Goal: Transaction & Acquisition: Purchase product/service

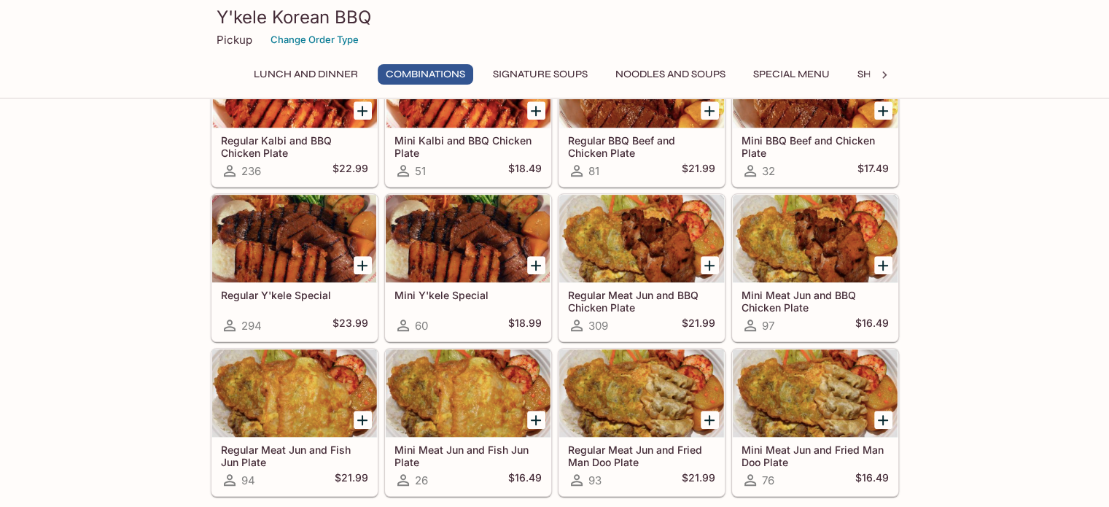
scroll to position [948, 0]
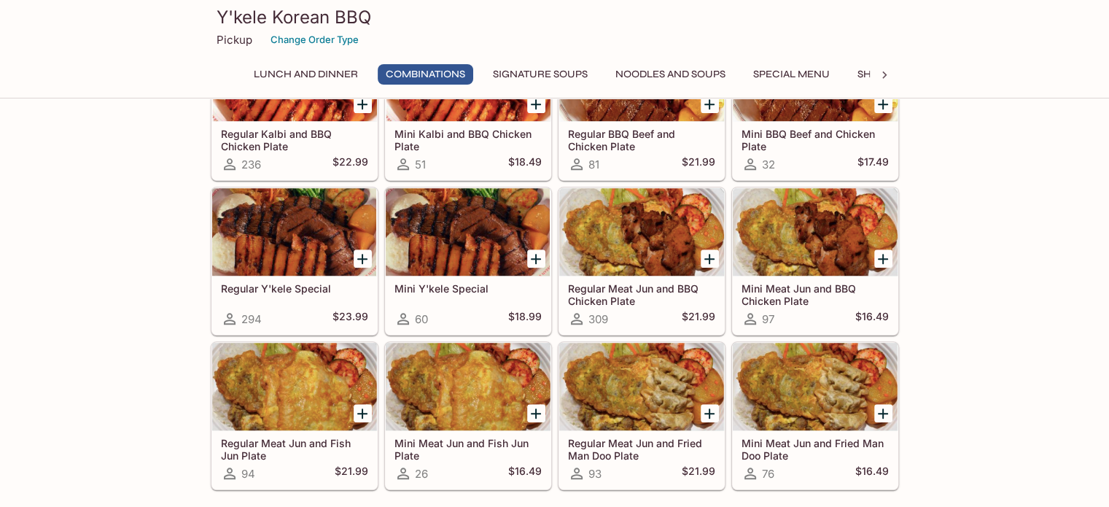
click at [229, 37] on p "Pickup" at bounding box center [235, 40] width 36 height 14
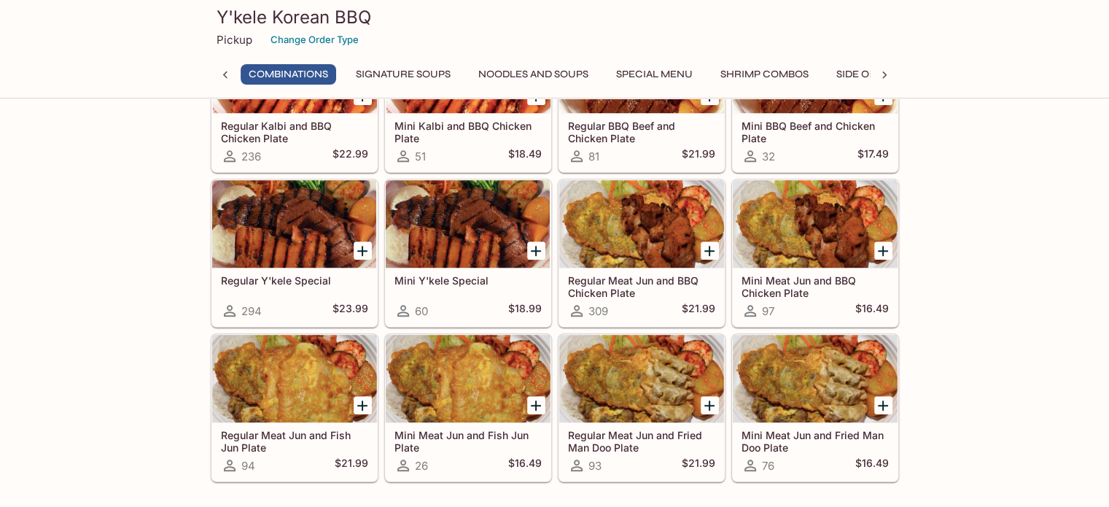
scroll to position [1054, 0]
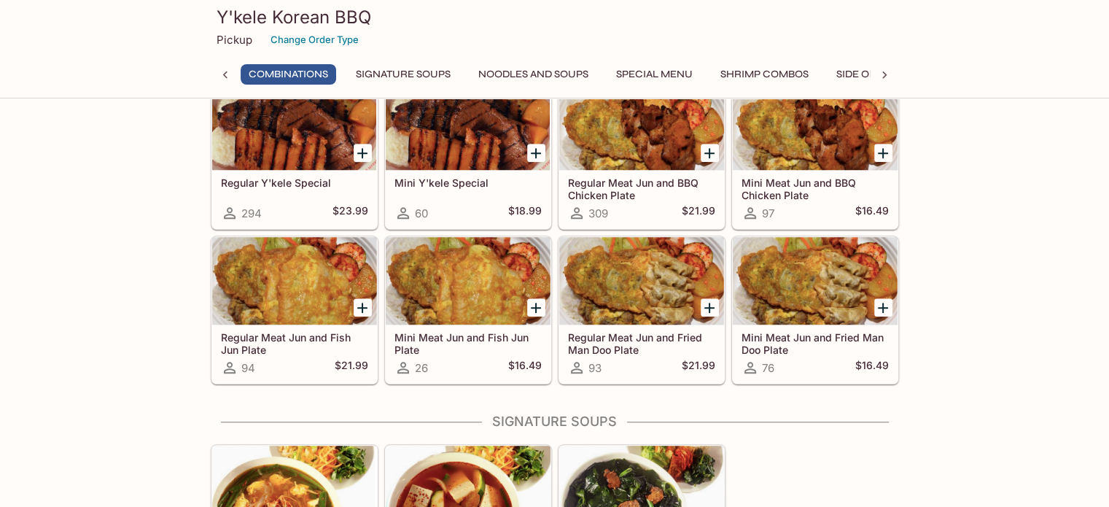
click at [363, 303] on icon "Add Regular Meat Jun and Fish Jun Plate" at bounding box center [362, 308] width 10 height 10
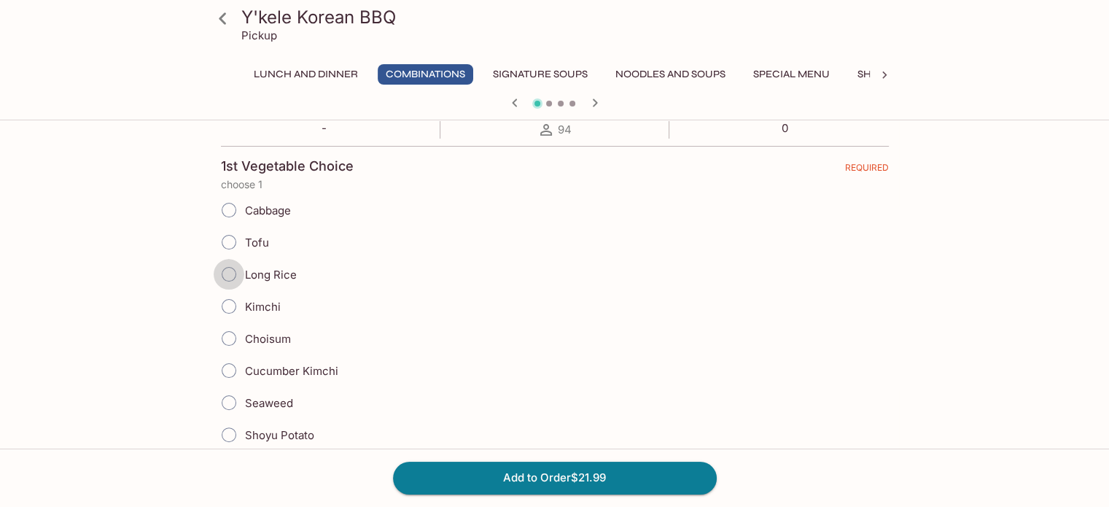
click at [231, 271] on input "Long Rice" at bounding box center [229, 274] width 31 height 31
radio input "true"
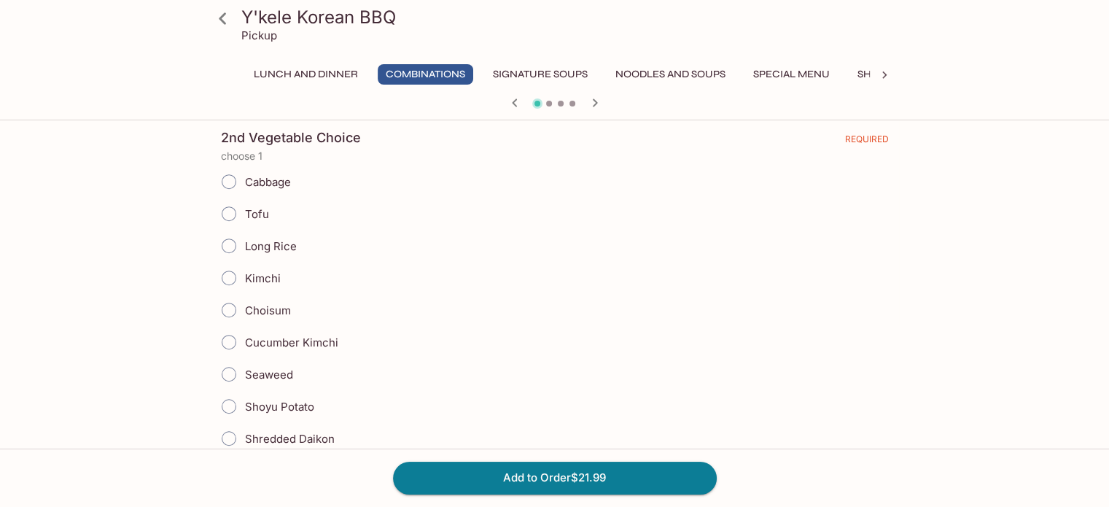
scroll to position [729, 0]
click at [233, 393] on input "Shoyu Potato" at bounding box center [229, 405] width 31 height 31
radio input "true"
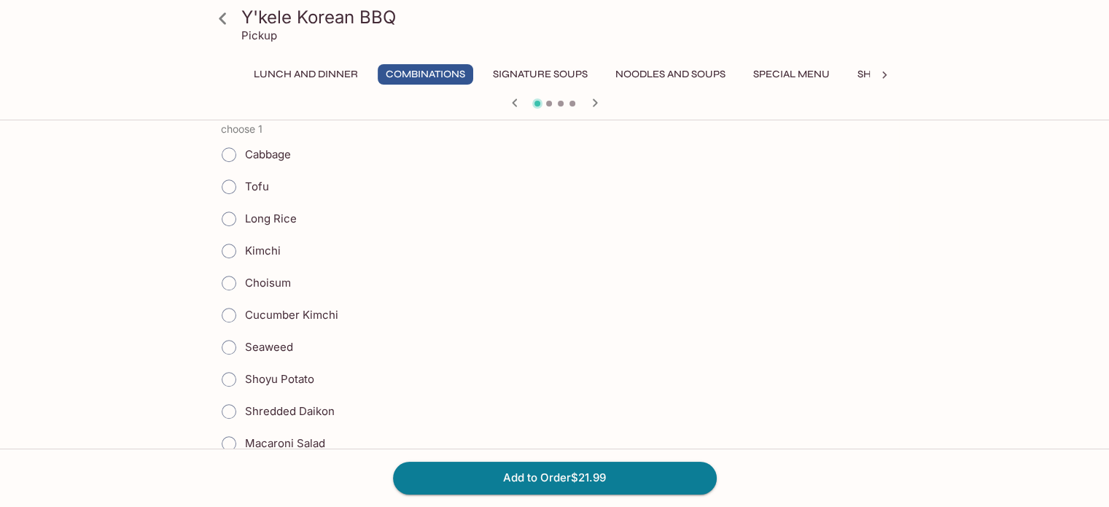
scroll to position [1167, 0]
click at [236, 302] on input "Cucumber Kimchi" at bounding box center [229, 313] width 31 height 31
radio input "true"
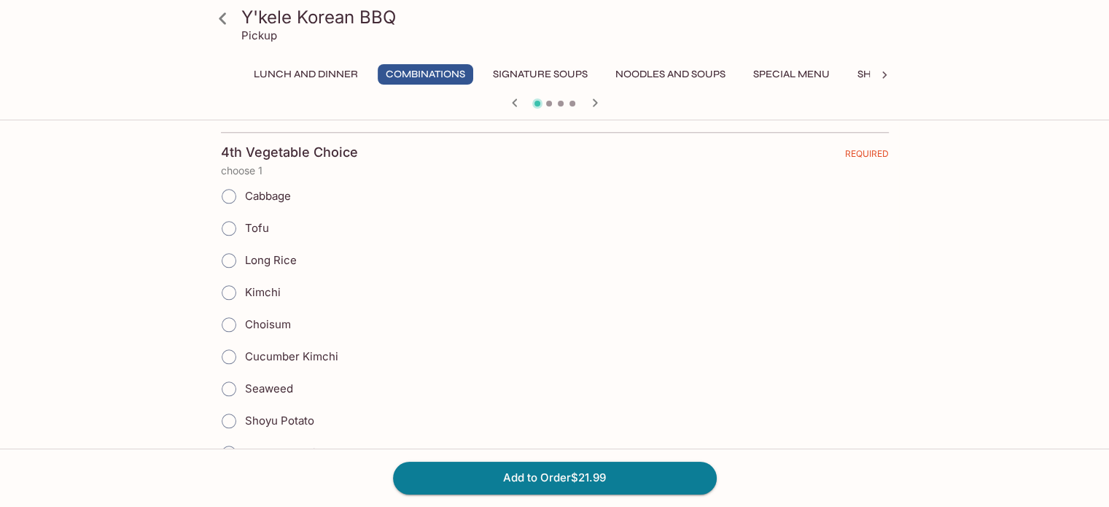
scroll to position [1604, 0]
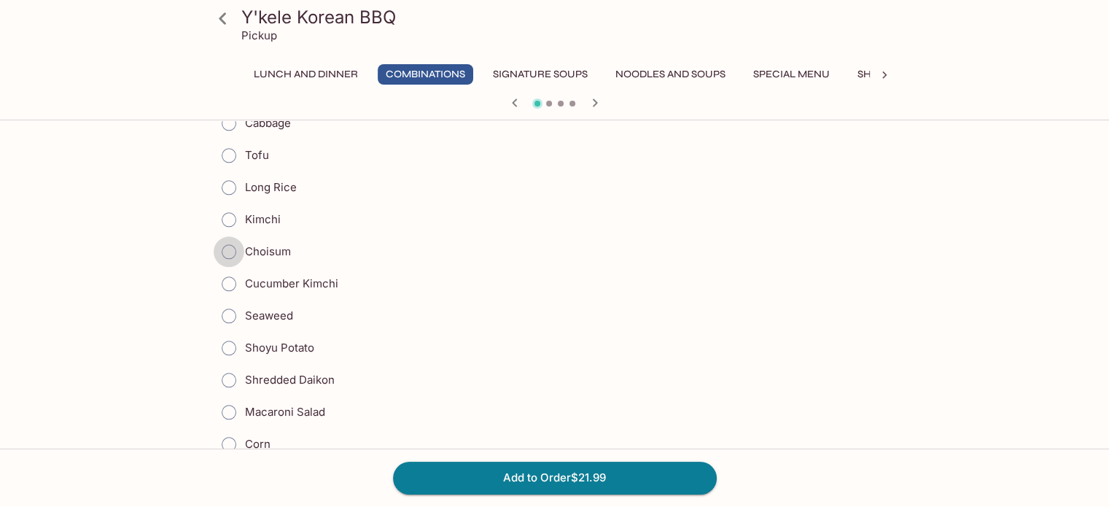
click at [226, 244] on input "Choisum" at bounding box center [229, 251] width 31 height 31
radio input "true"
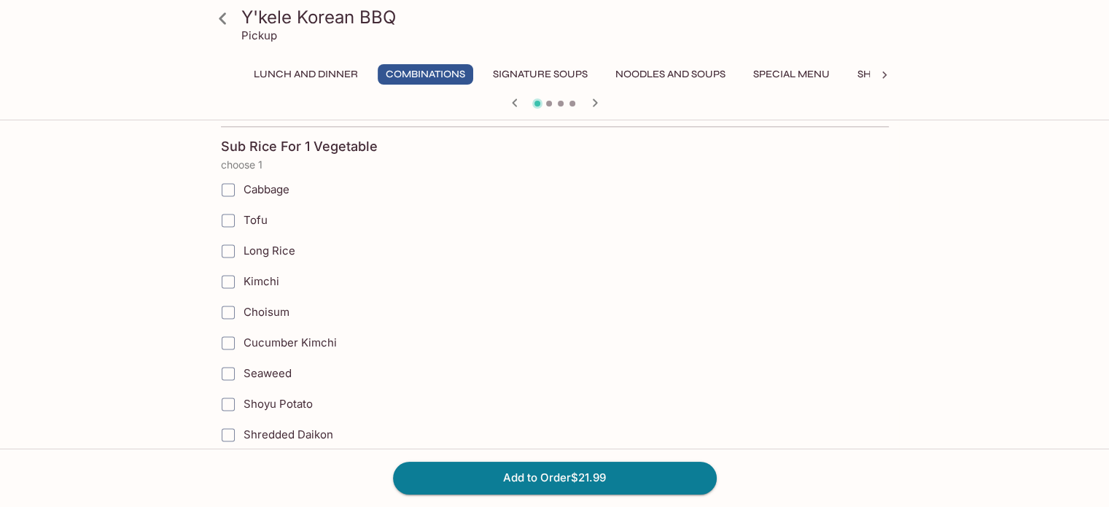
scroll to position [1969, 0]
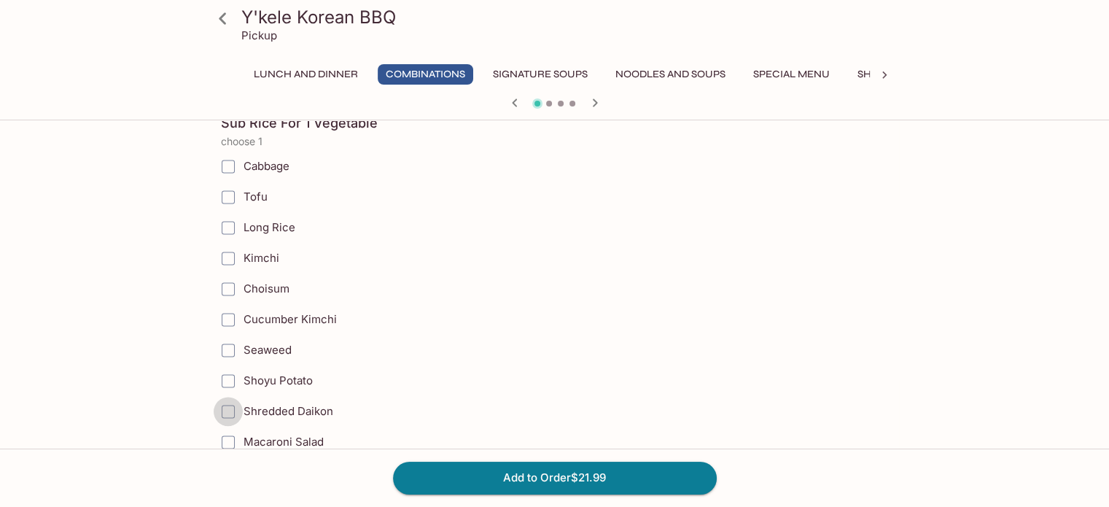
click at [233, 397] on input "Shredded Daikon" at bounding box center [228, 411] width 29 height 29
checkbox input "true"
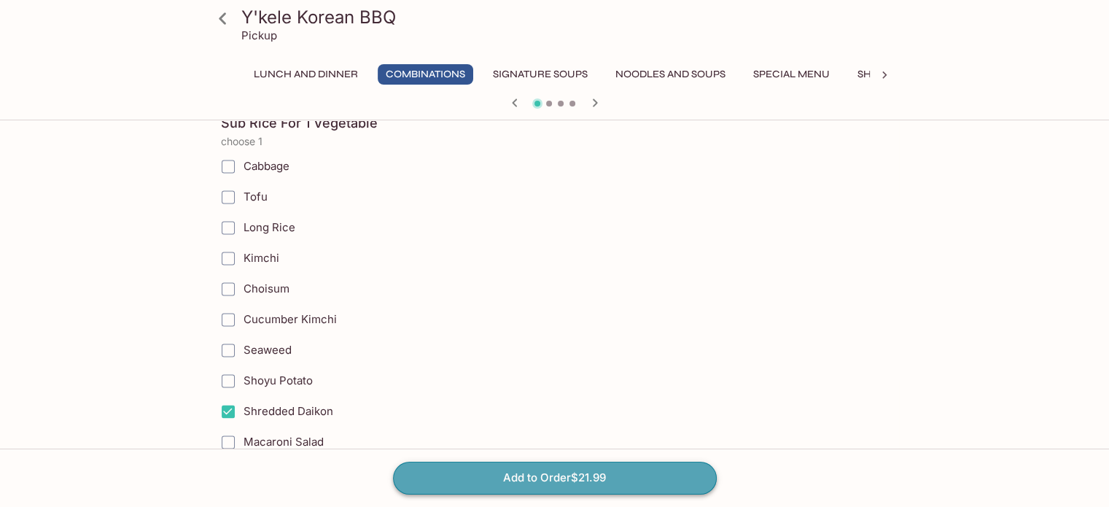
click at [542, 486] on button "Add to Order $21.99" at bounding box center [555, 478] width 324 height 32
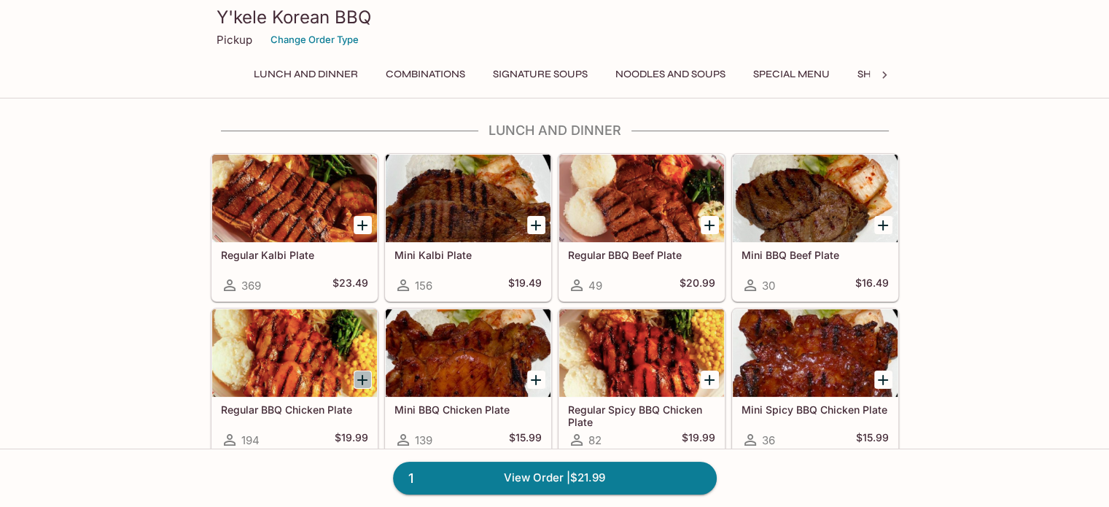
click at [362, 379] on icon "Add Regular BBQ Chicken Plate" at bounding box center [363, 380] width 18 height 18
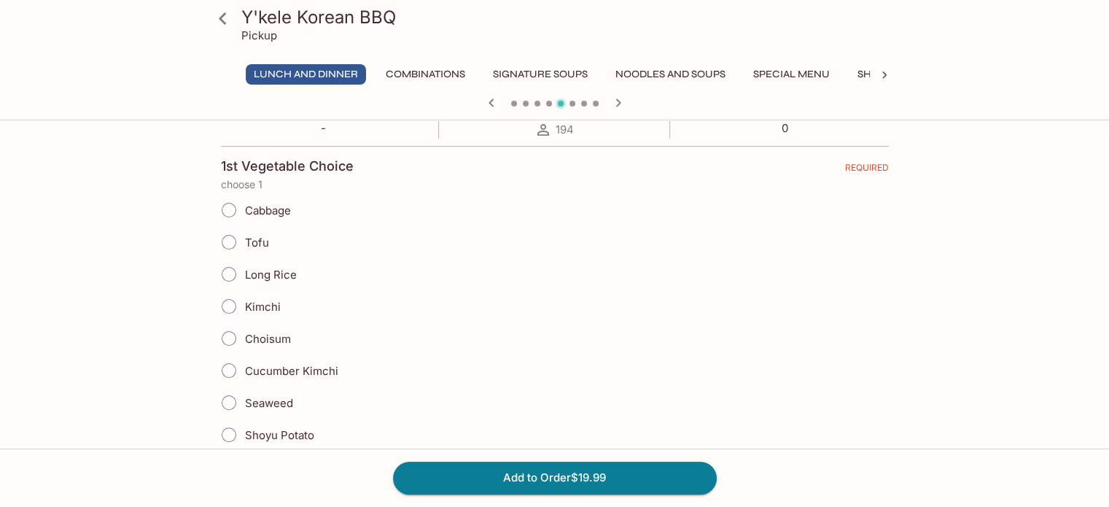
scroll to position [365, 0]
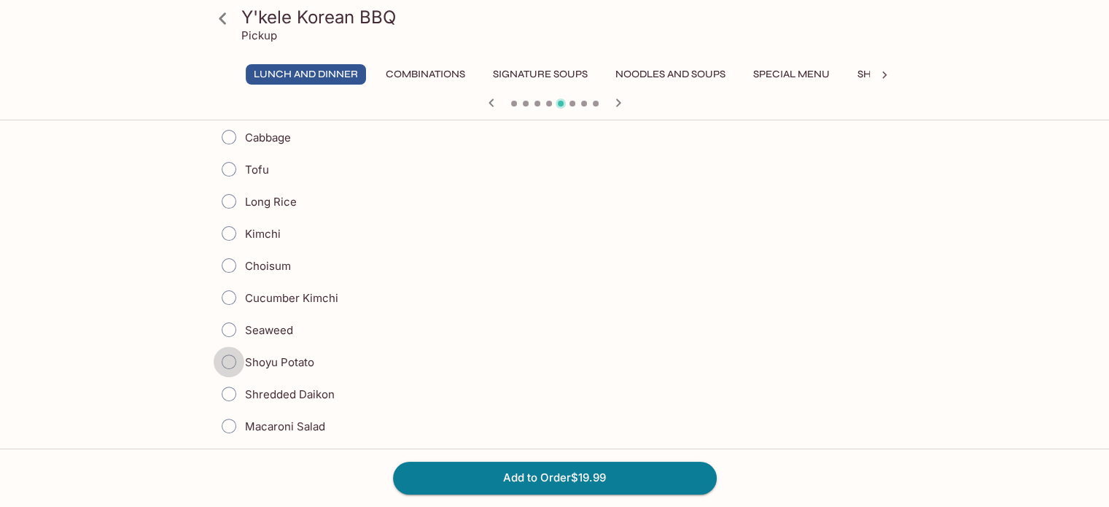
click at [227, 357] on input "Shoyu Potato" at bounding box center [229, 361] width 31 height 31
radio input "true"
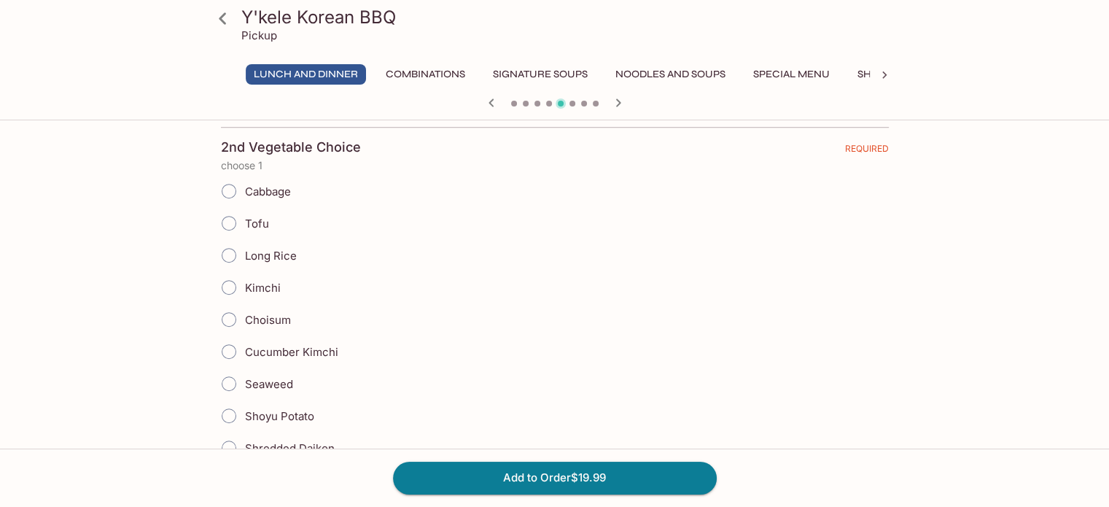
scroll to position [729, 0]
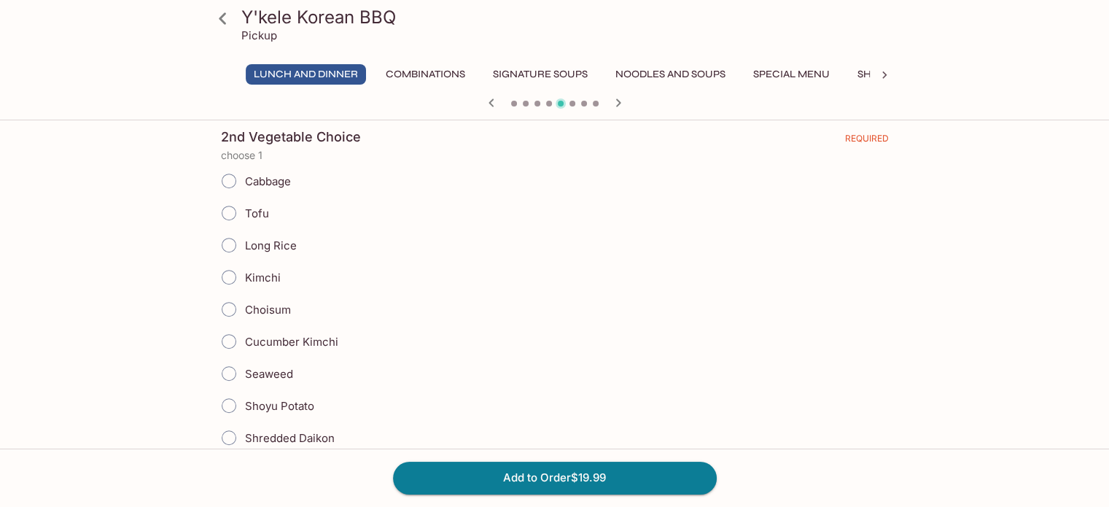
click at [225, 306] on input "Choisum" at bounding box center [229, 309] width 31 height 31
radio input "true"
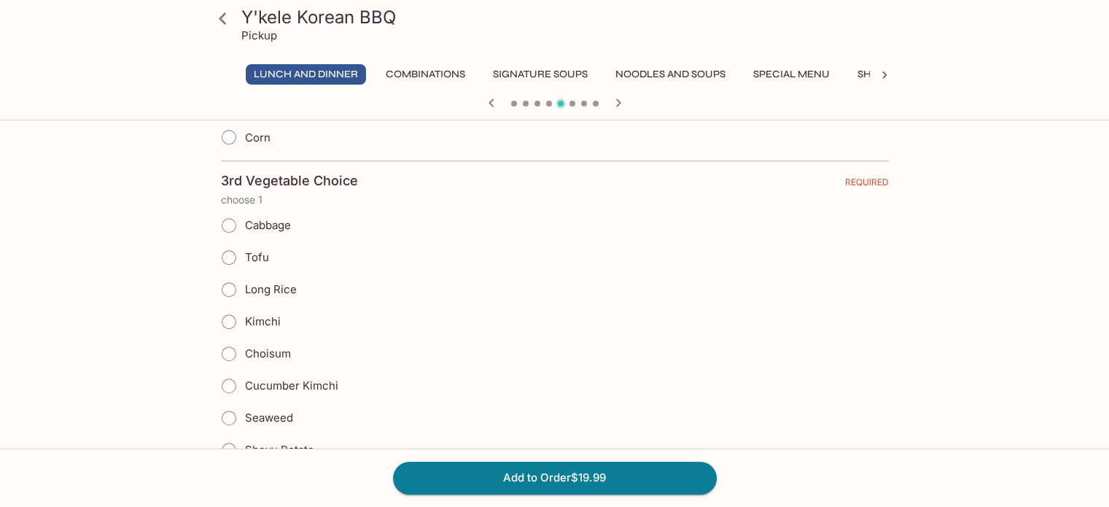
scroll to position [1167, 0]
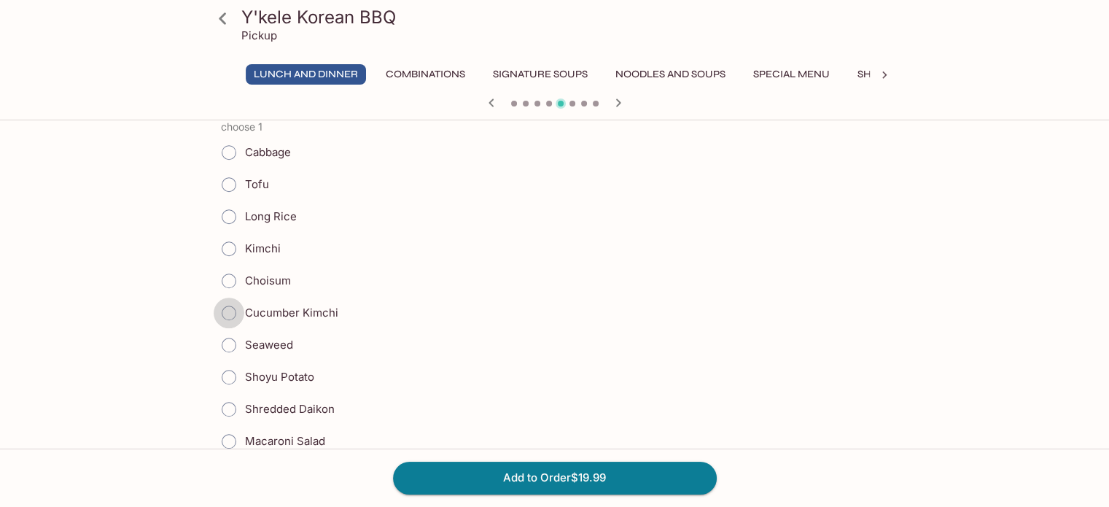
click at [225, 306] on input "Cucumber Kimchi" at bounding box center [229, 313] width 31 height 31
radio input "true"
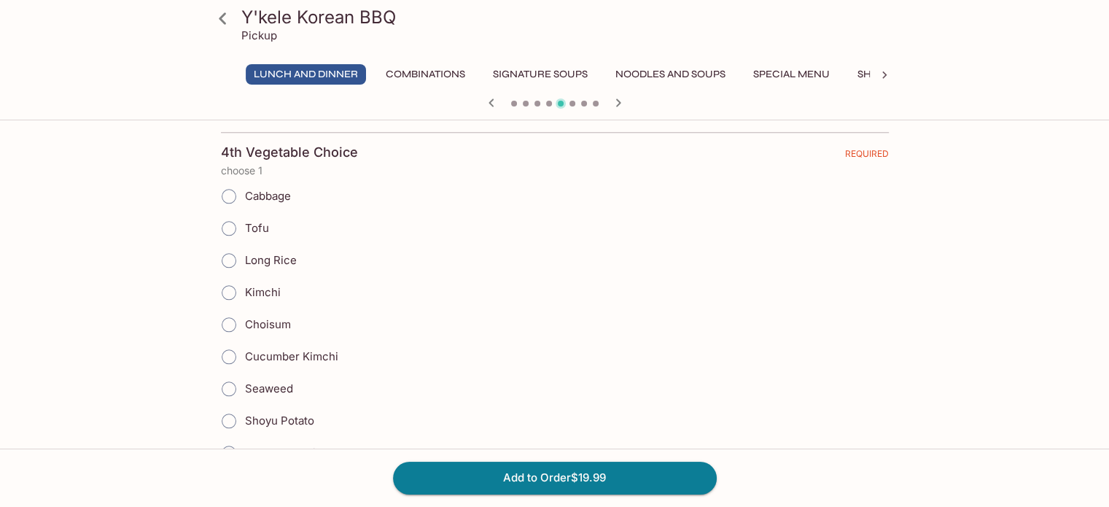
scroll to position [1604, 0]
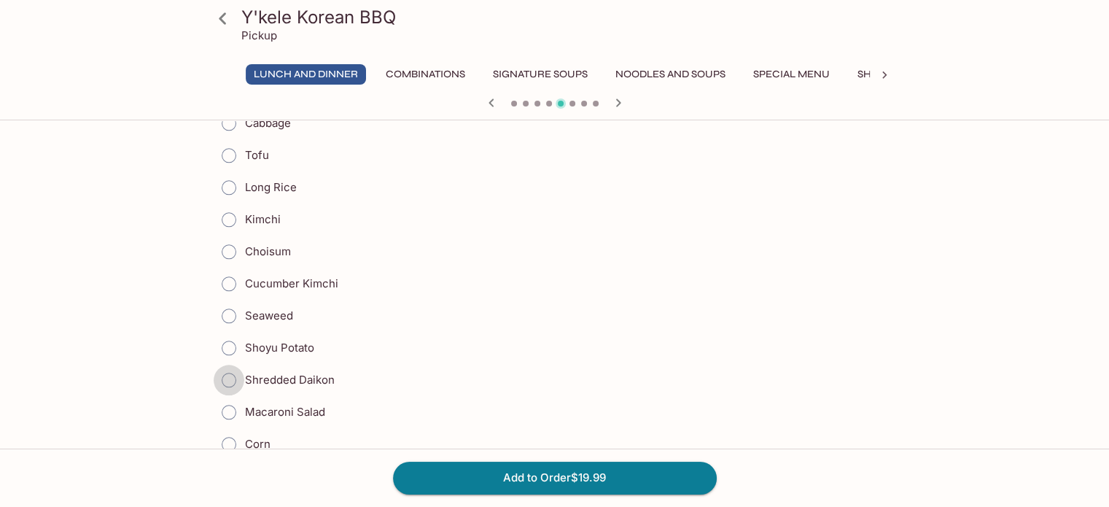
click at [230, 370] on input "Shredded Daikon" at bounding box center [229, 380] width 31 height 31
radio input "true"
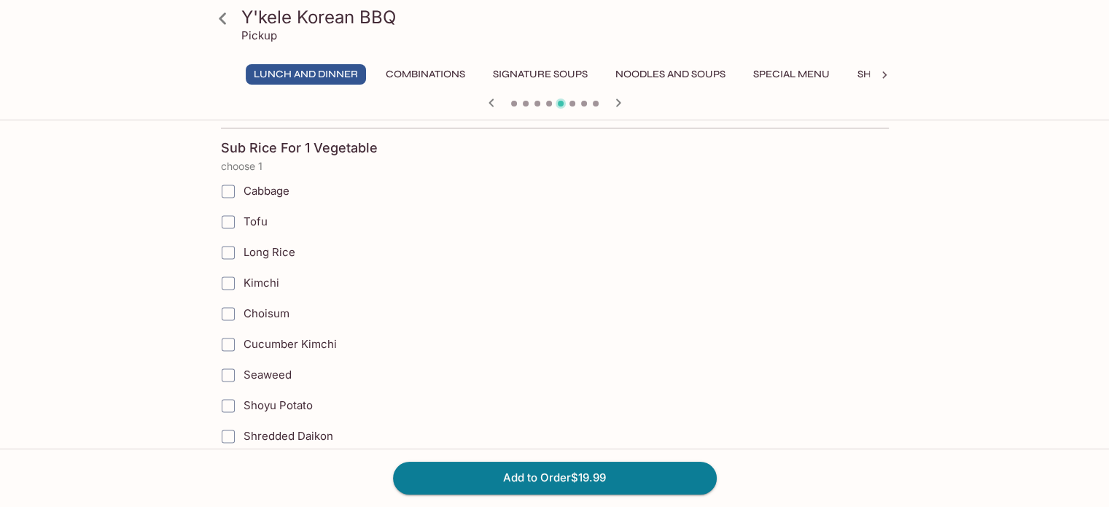
scroll to position [1969, 0]
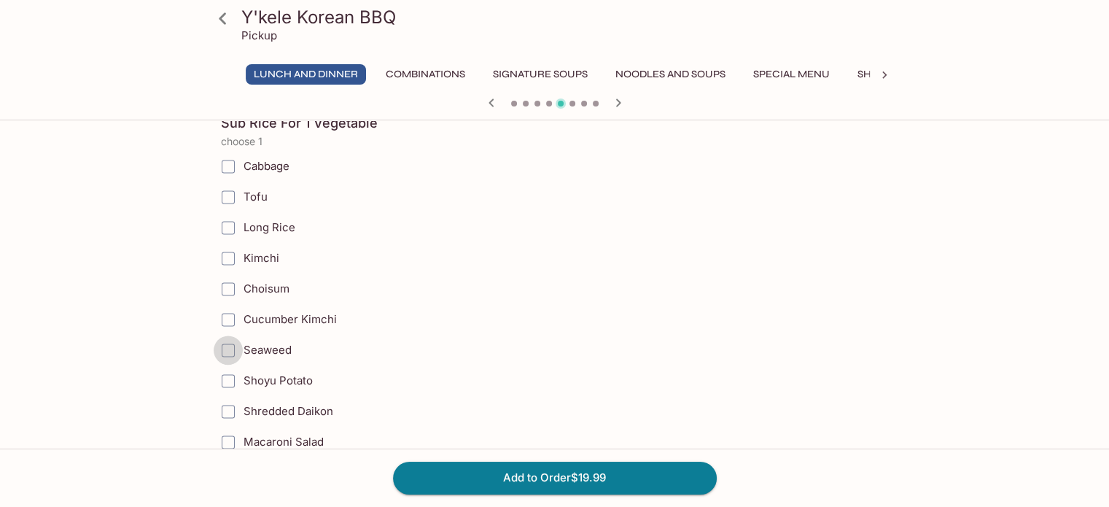
click at [225, 338] on input "Seaweed" at bounding box center [228, 349] width 29 height 29
checkbox input "true"
click at [604, 472] on button "Add to Order $19.99" at bounding box center [555, 478] width 324 height 32
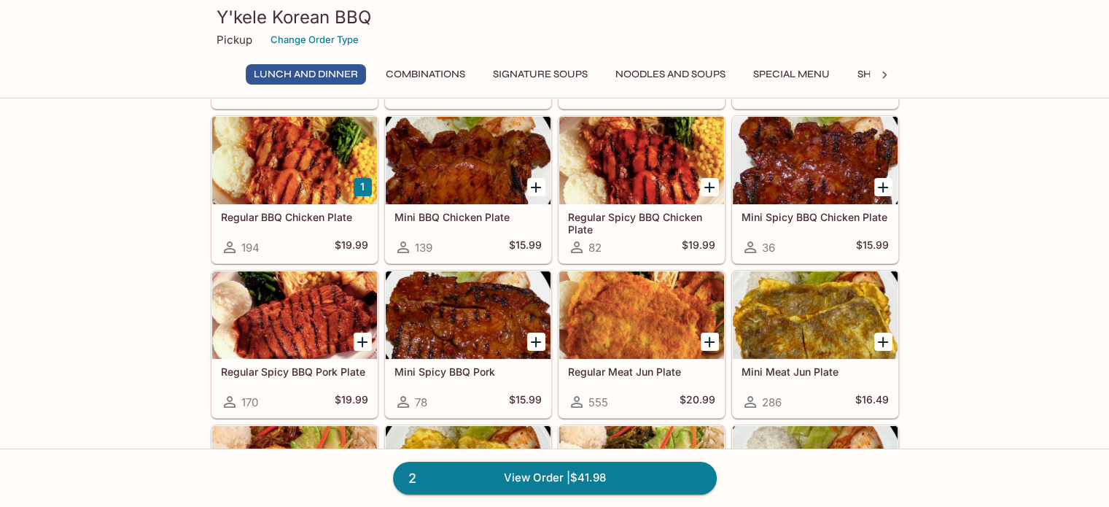
scroll to position [219, 0]
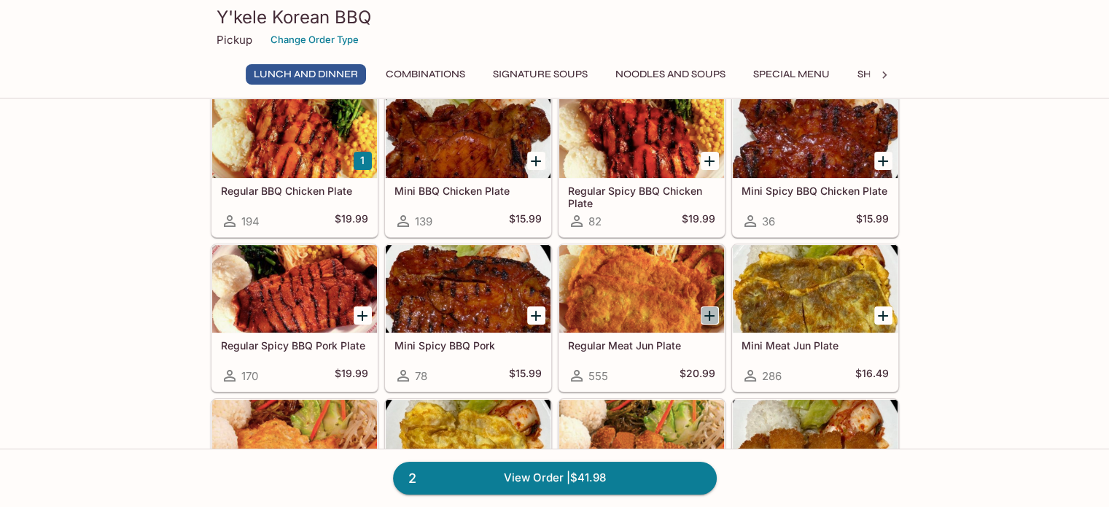
click at [706, 313] on icon "Add Regular Meat Jun Plate" at bounding box center [710, 316] width 18 height 18
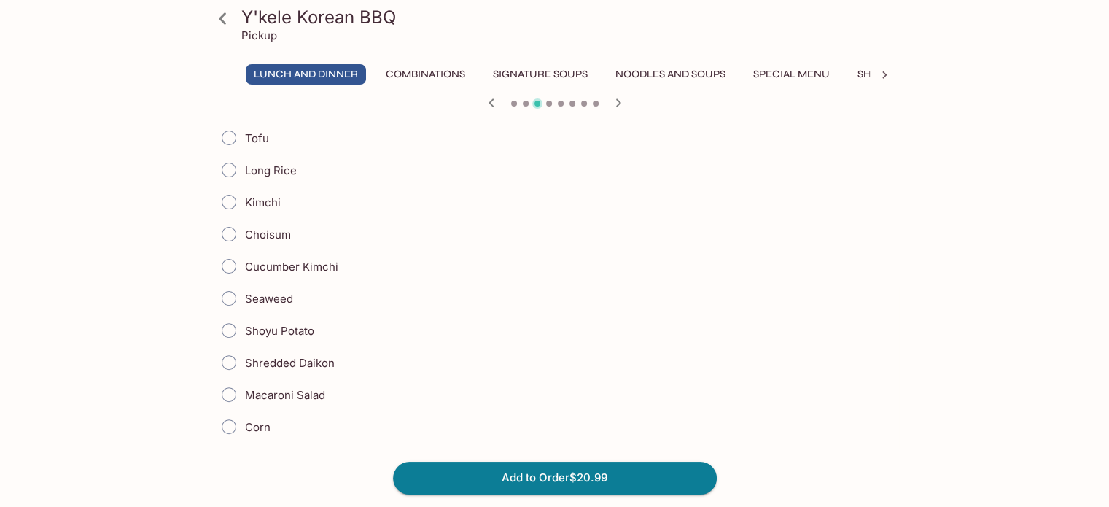
scroll to position [438, 0]
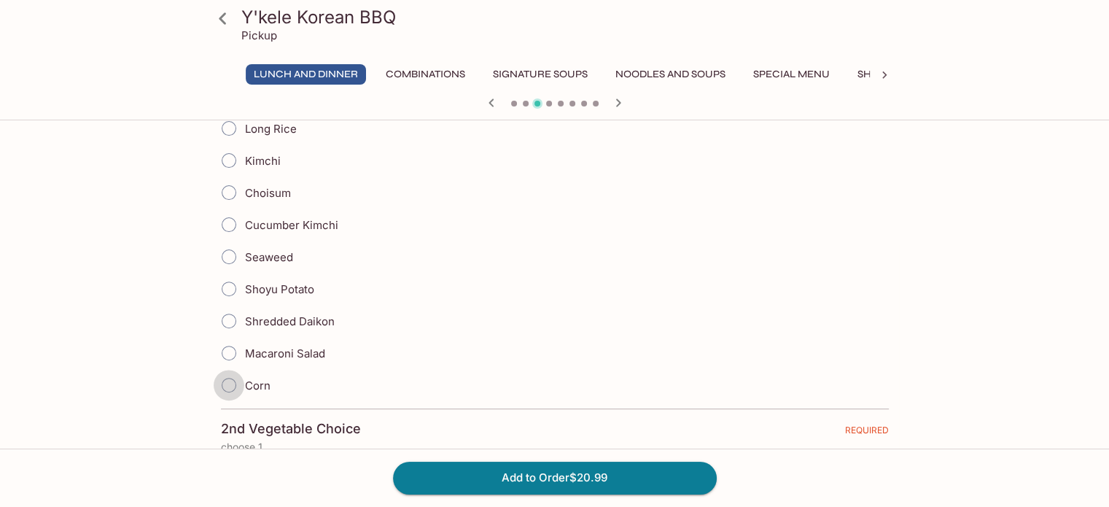
click at [230, 379] on input "Corn" at bounding box center [229, 385] width 31 height 31
radio input "true"
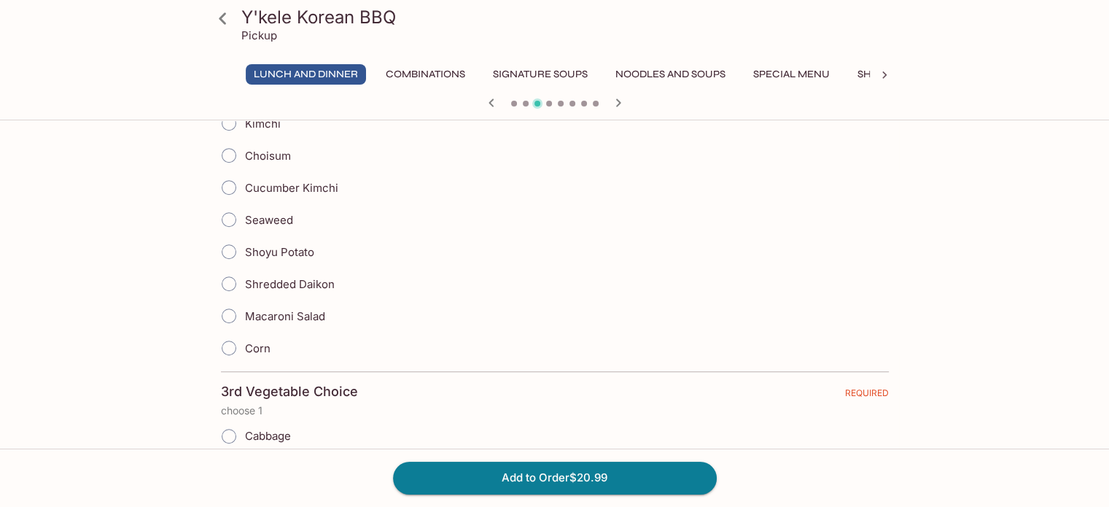
scroll to position [948, 0]
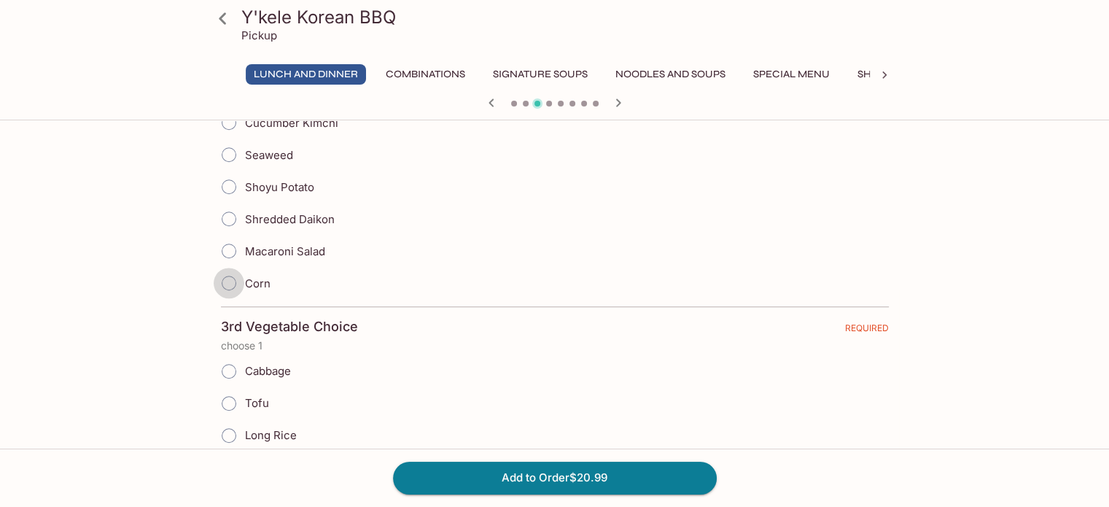
click at [230, 281] on input "Corn" at bounding box center [229, 283] width 31 height 31
radio input "true"
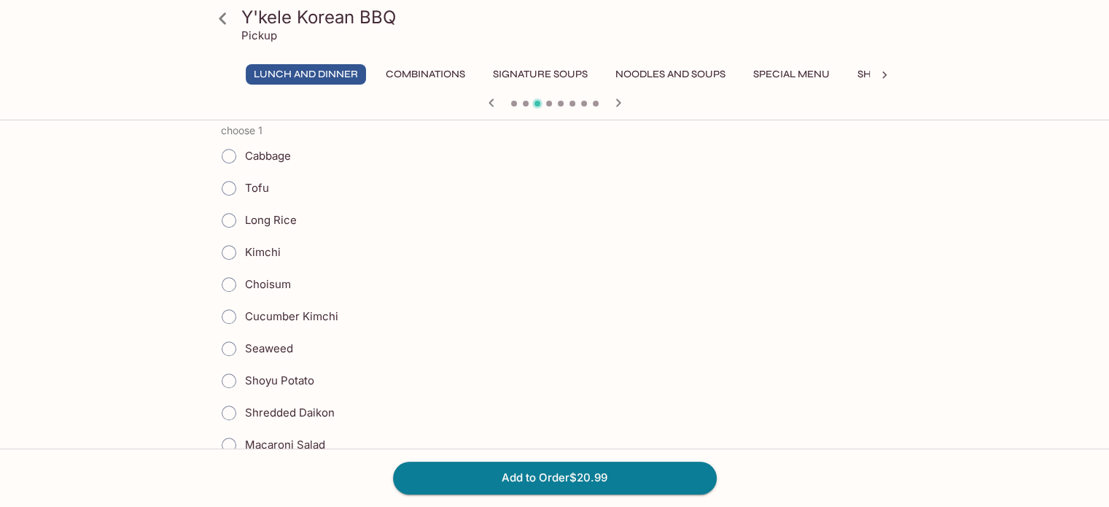
scroll to position [1167, 0]
click at [230, 370] on input "Shoyu Potato" at bounding box center [229, 377] width 31 height 31
radio input "true"
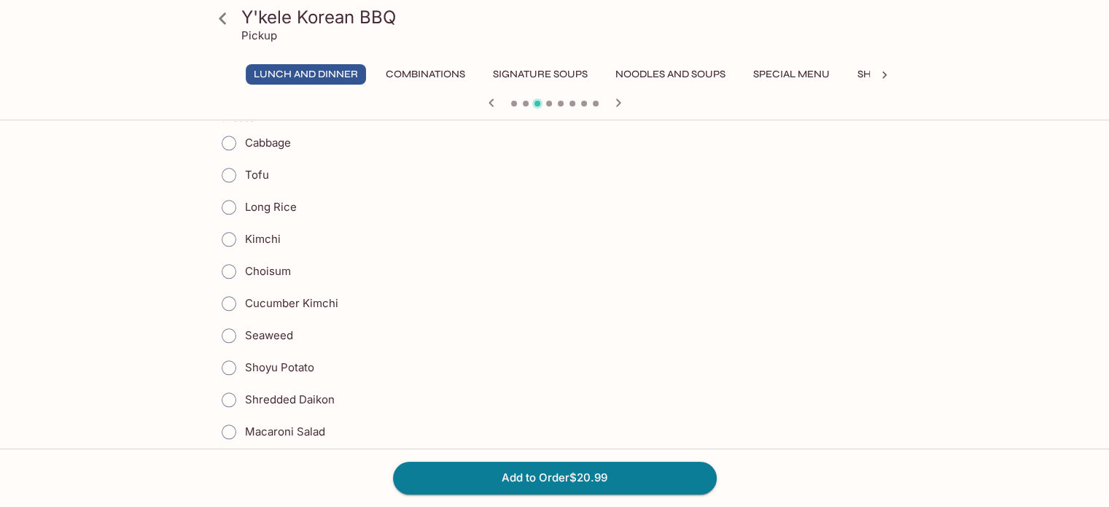
scroll to position [1604, 0]
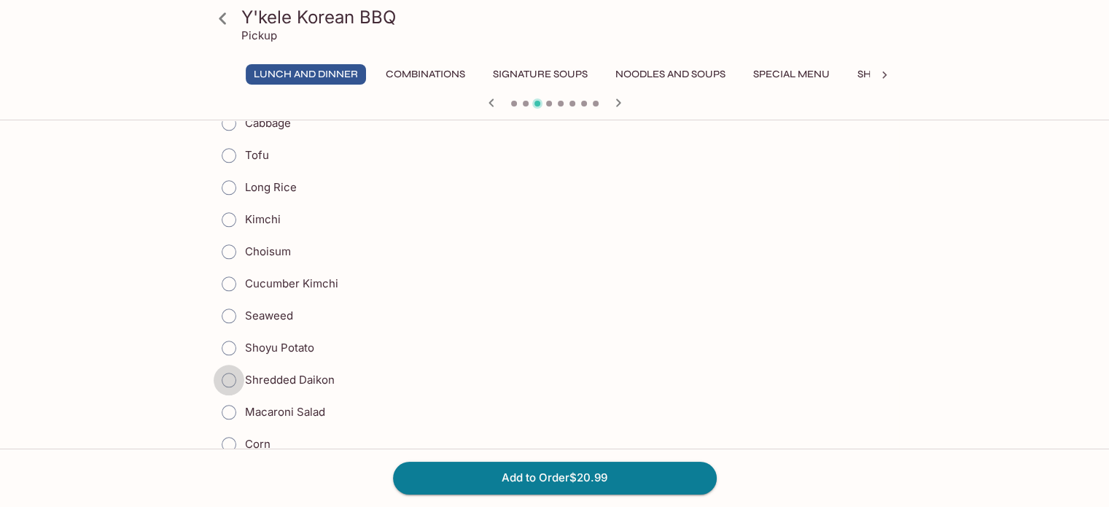
click at [224, 365] on input "Shredded Daikon" at bounding box center [229, 380] width 31 height 31
radio input "true"
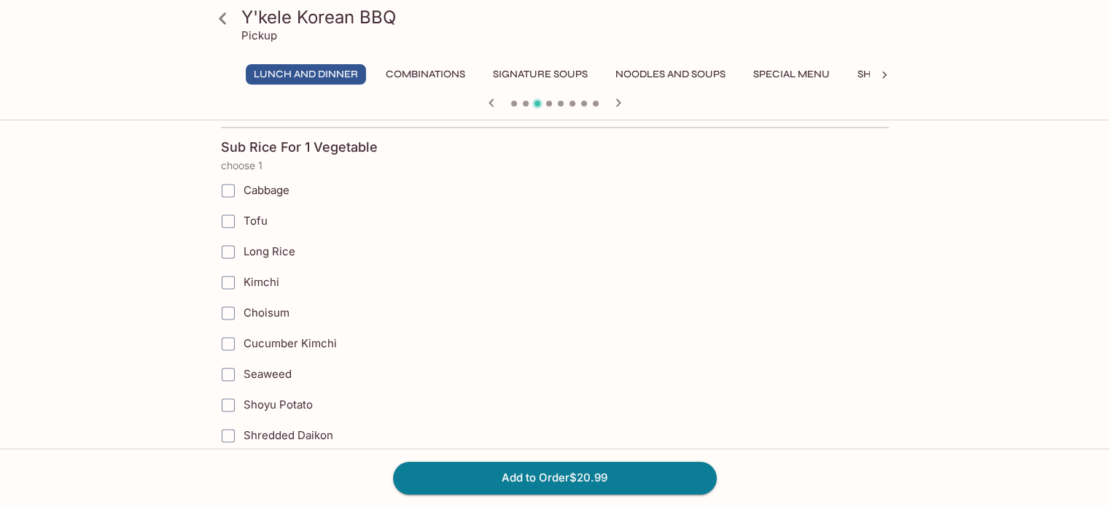
scroll to position [1969, 0]
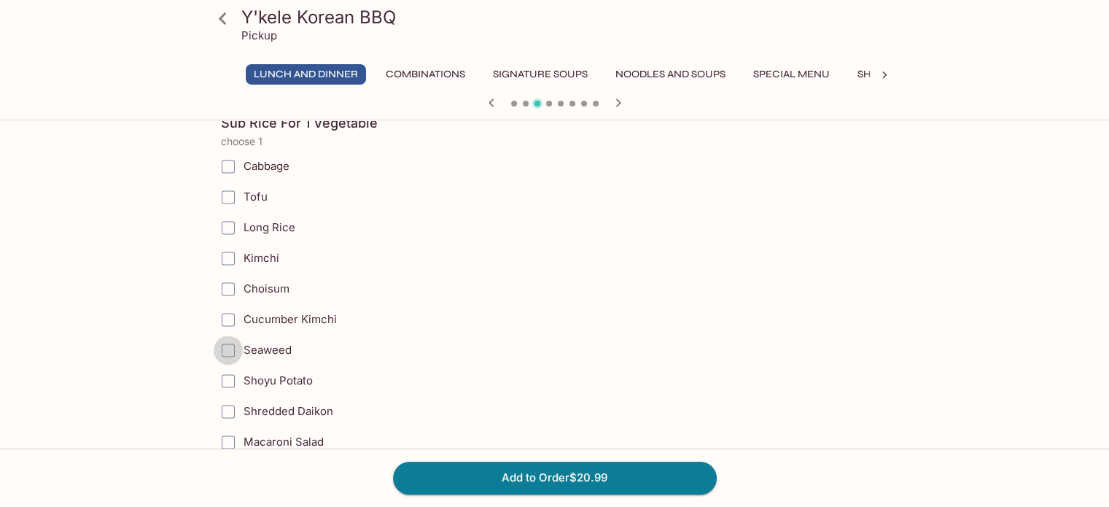
click at [228, 337] on input "Seaweed" at bounding box center [228, 349] width 29 height 29
checkbox input "true"
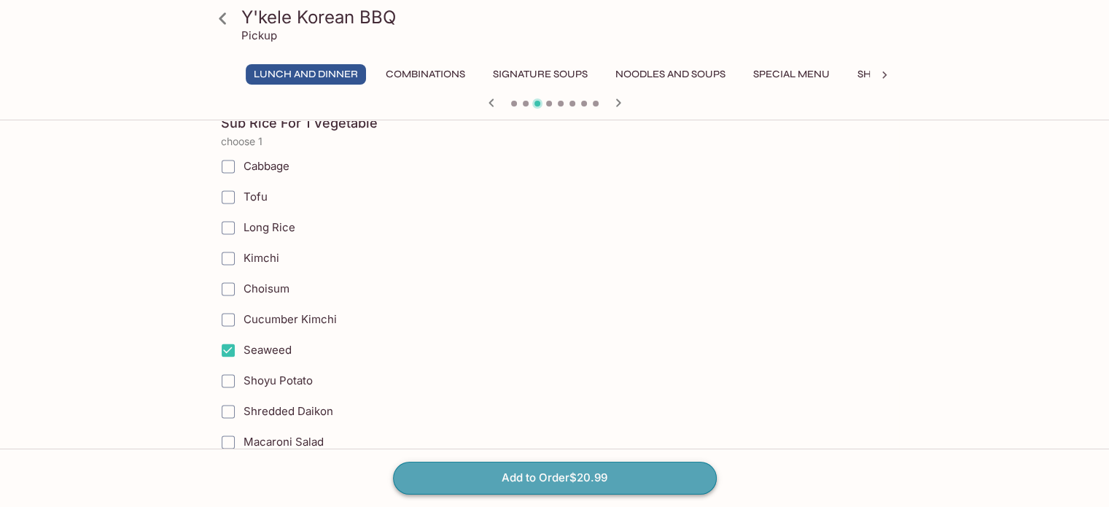
click at [484, 469] on button "Add to Order $20.99" at bounding box center [555, 478] width 324 height 32
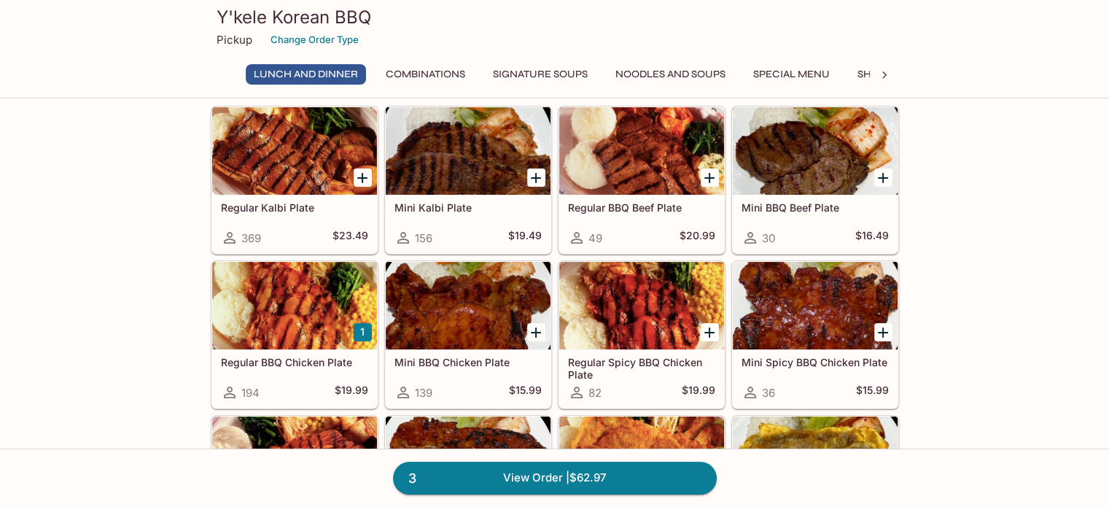
scroll to position [73, 0]
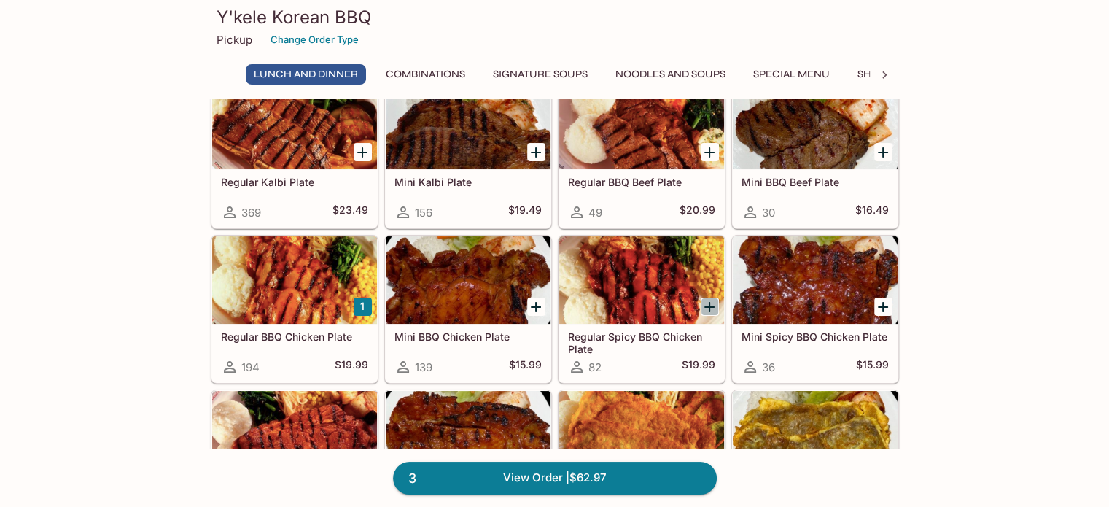
click at [707, 303] on icon "Add Regular Spicy BBQ Chicken Plate" at bounding box center [710, 307] width 18 height 18
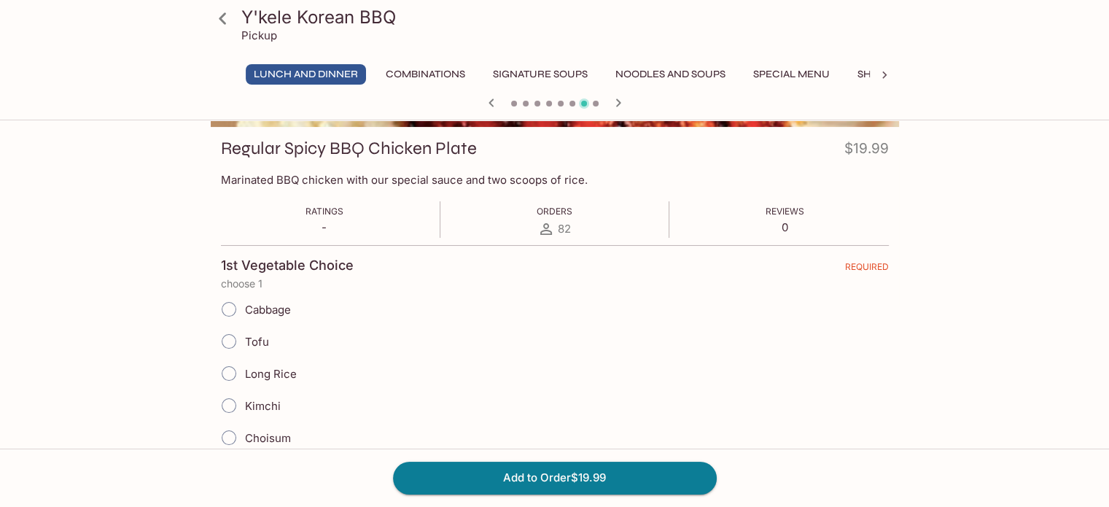
scroll to position [219, 0]
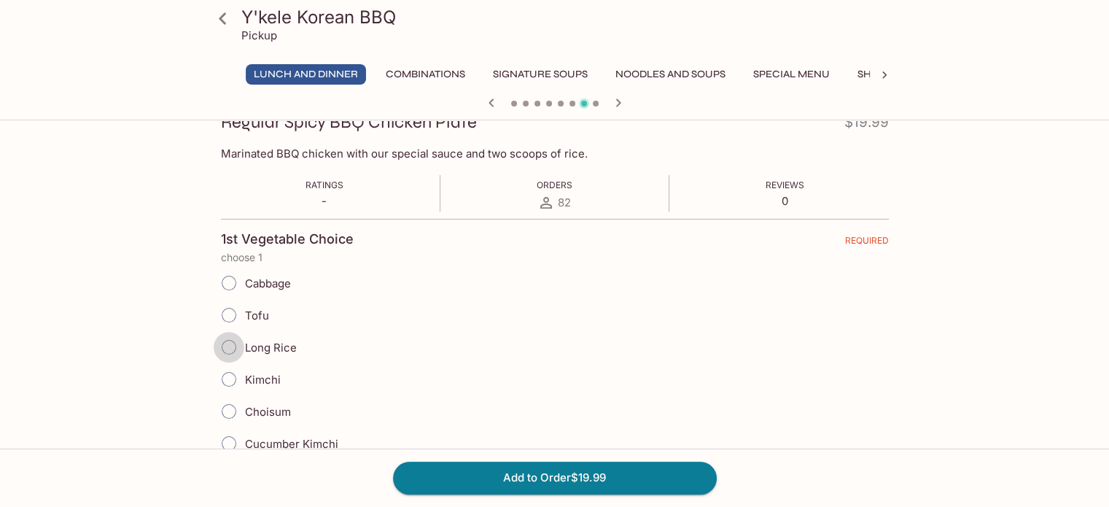
click at [230, 350] on input "Long Rice" at bounding box center [229, 347] width 31 height 31
radio input "true"
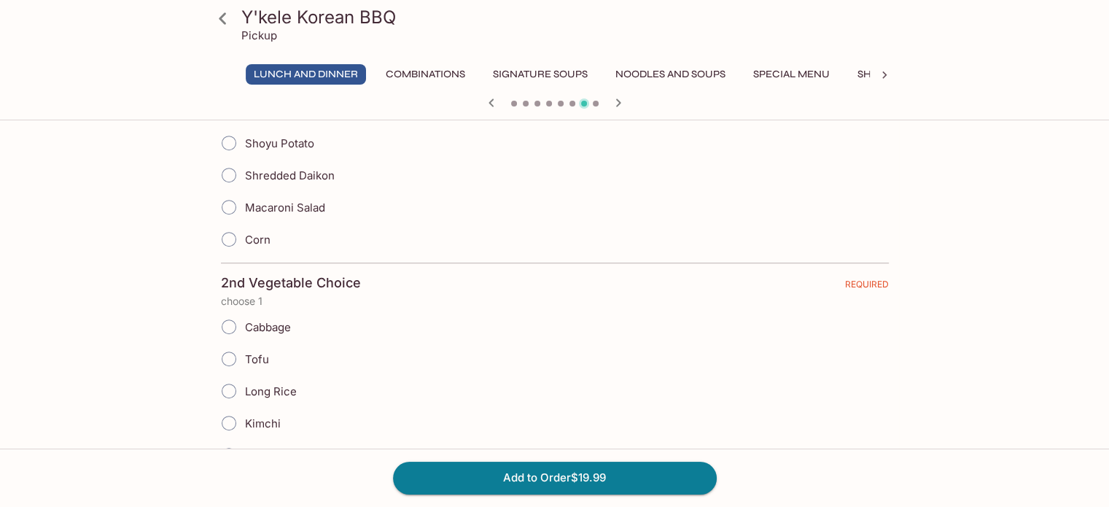
scroll to position [729, 0]
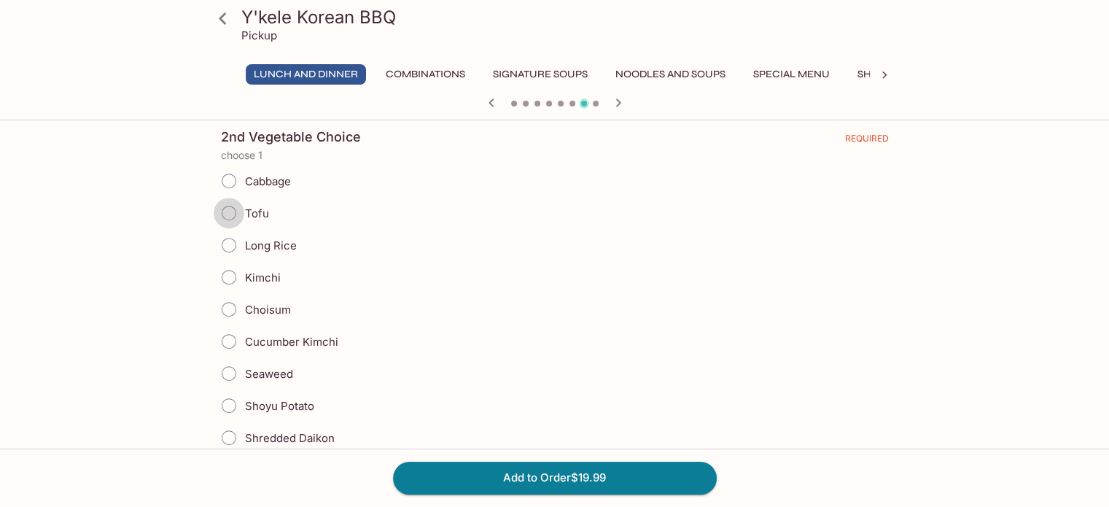
click at [222, 213] on input "Tofu" at bounding box center [229, 213] width 31 height 31
radio input "true"
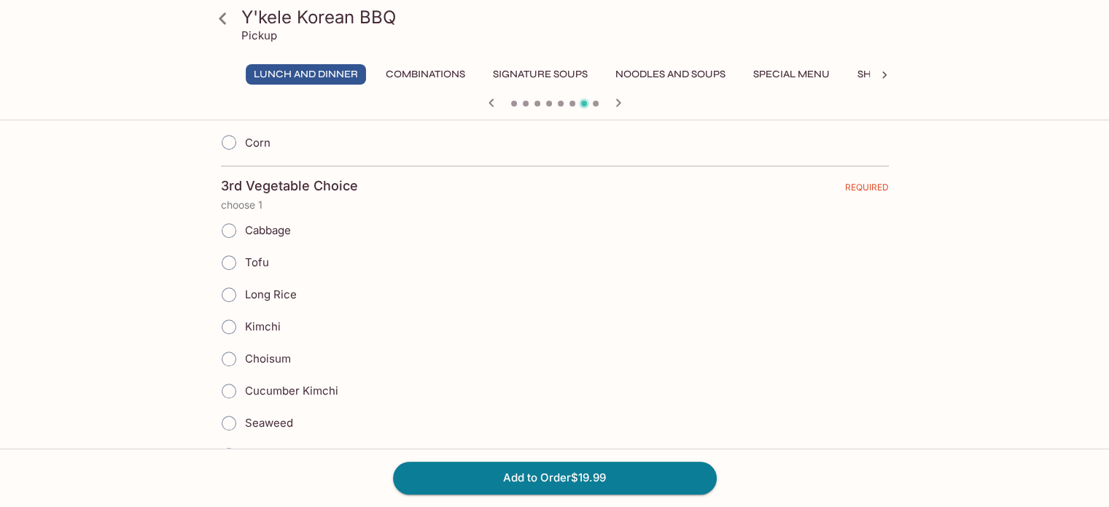
scroll to position [1167, 0]
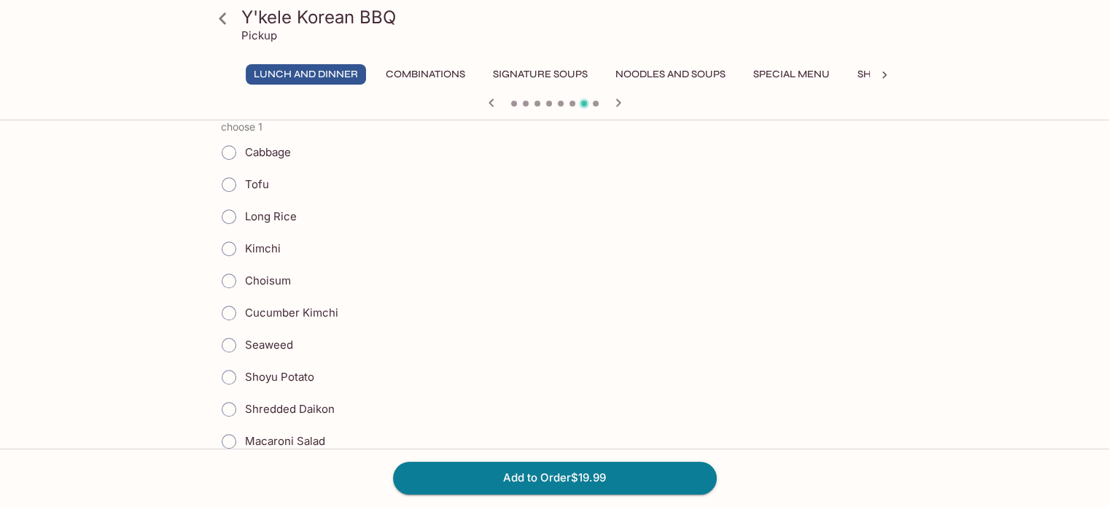
click at [228, 303] on input "Cucumber Kimchi" at bounding box center [229, 313] width 31 height 31
radio input "true"
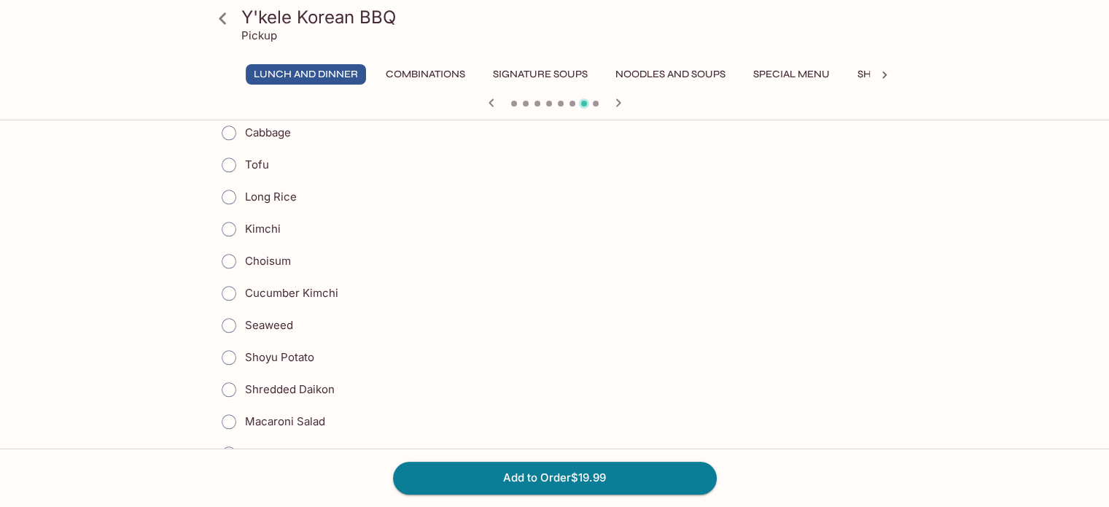
scroll to position [1604, 0]
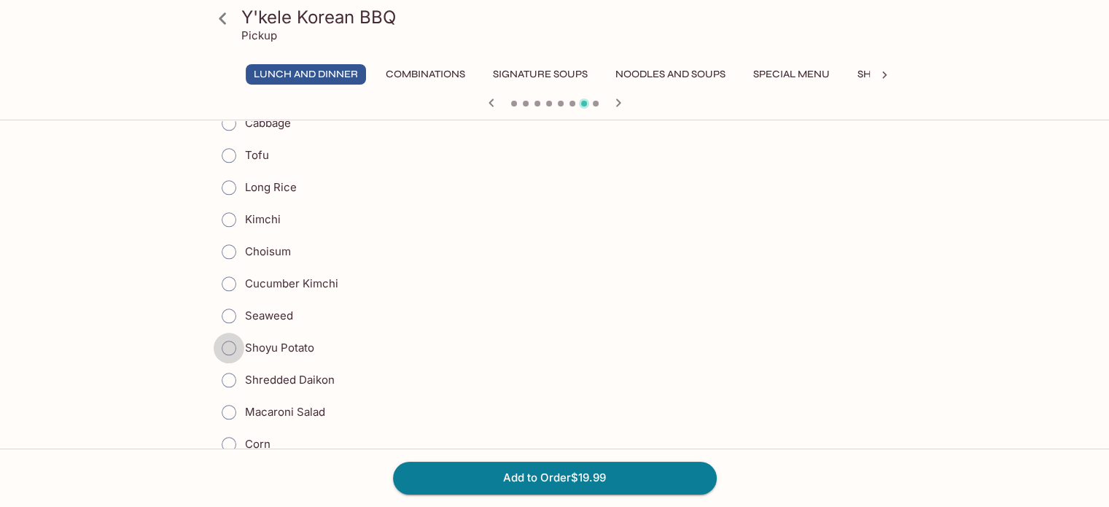
click at [233, 335] on input "Shoyu Potato" at bounding box center [229, 348] width 31 height 31
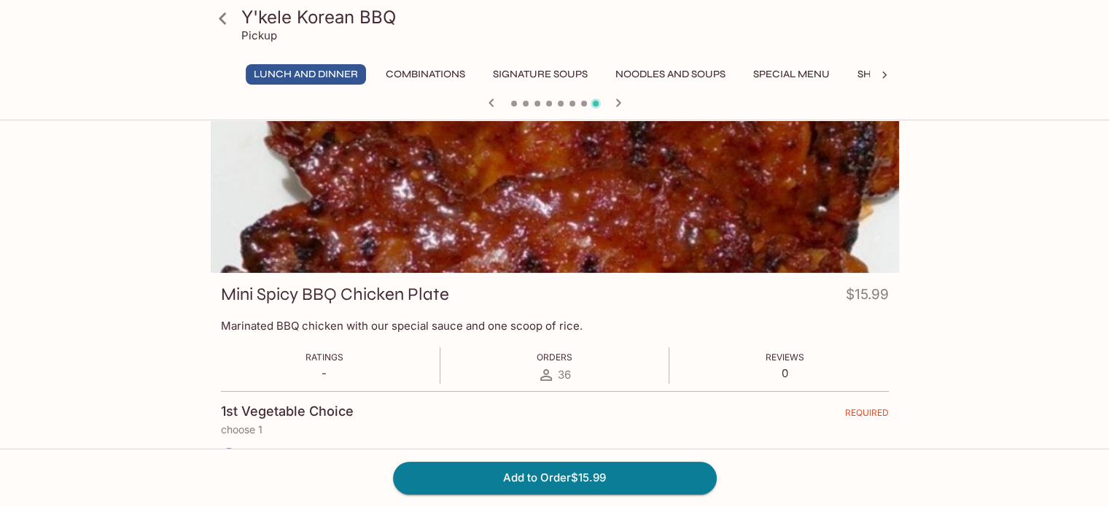
scroll to position [0, 0]
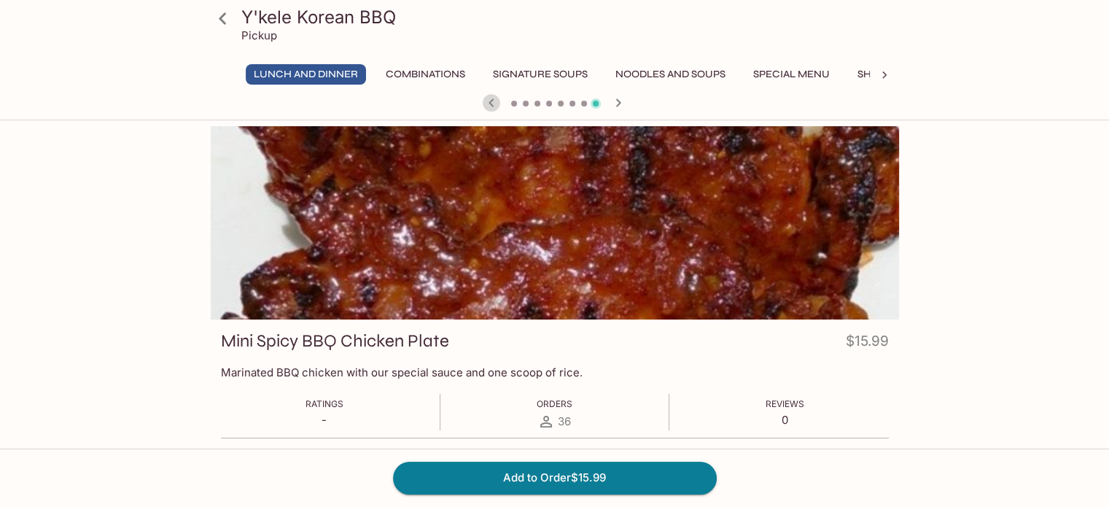
click at [489, 104] on icon "button" at bounding box center [492, 103] width 18 height 18
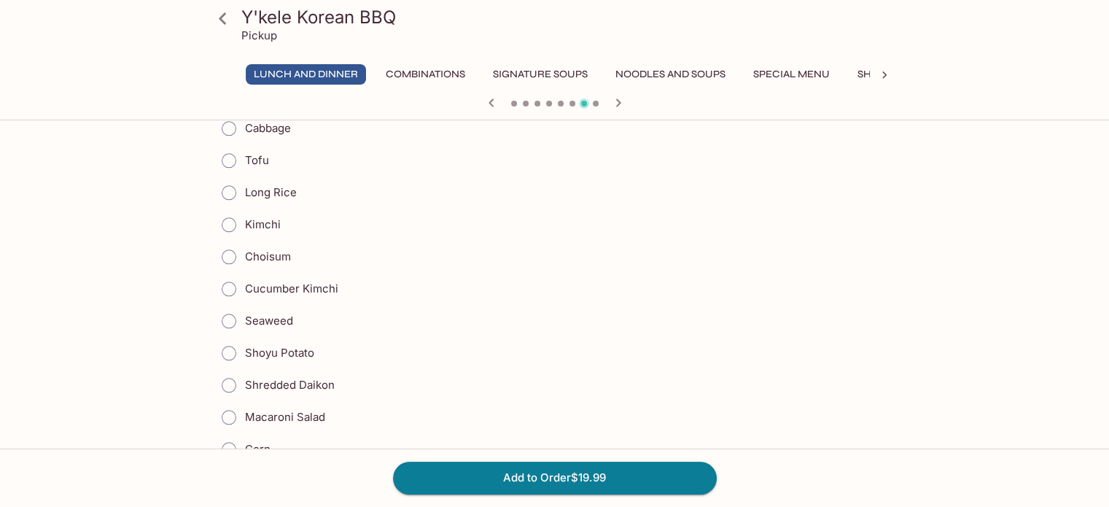
scroll to position [1604, 0]
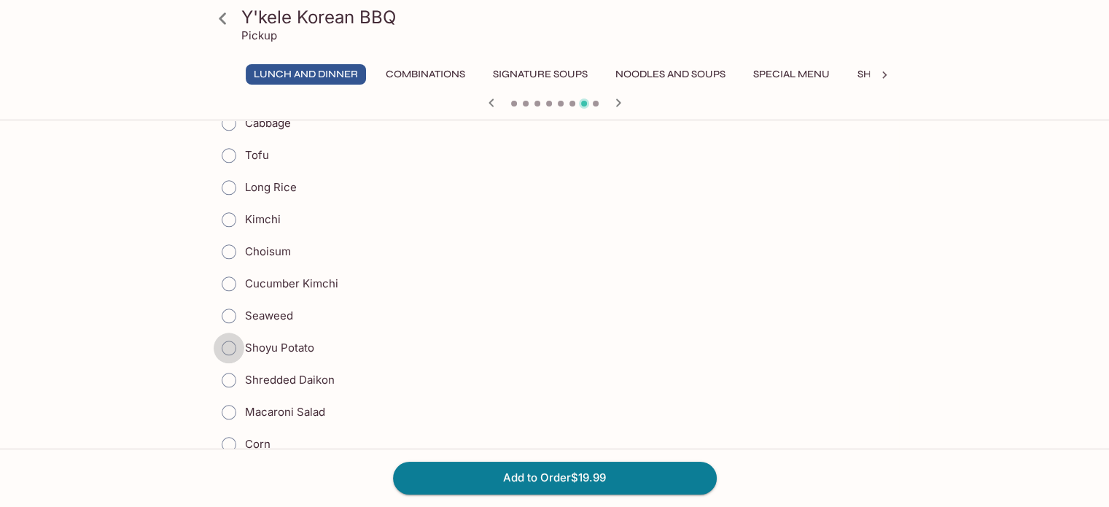
click at [224, 335] on input "Shoyu Potato" at bounding box center [229, 348] width 31 height 31
radio input "true"
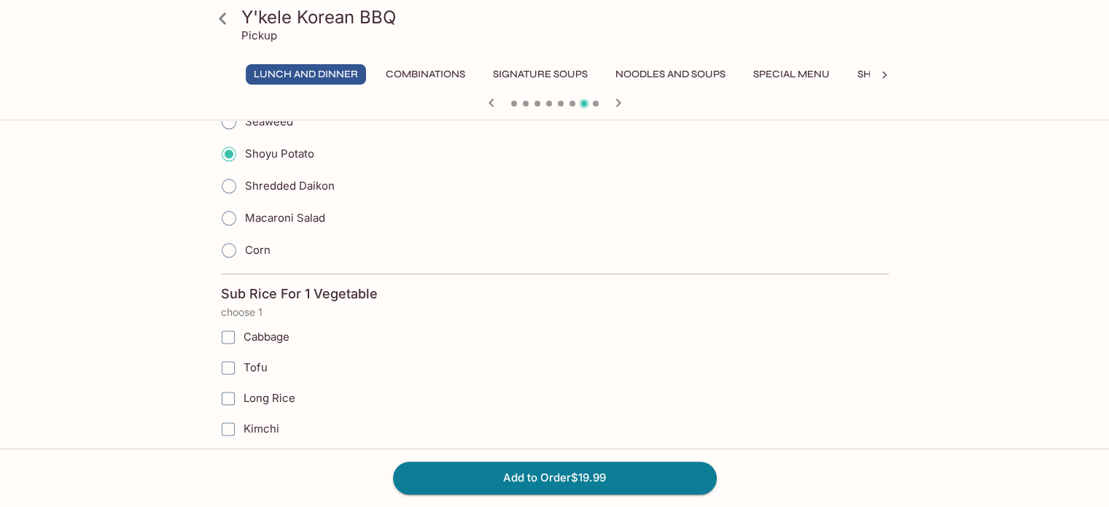
scroll to position [1823, 0]
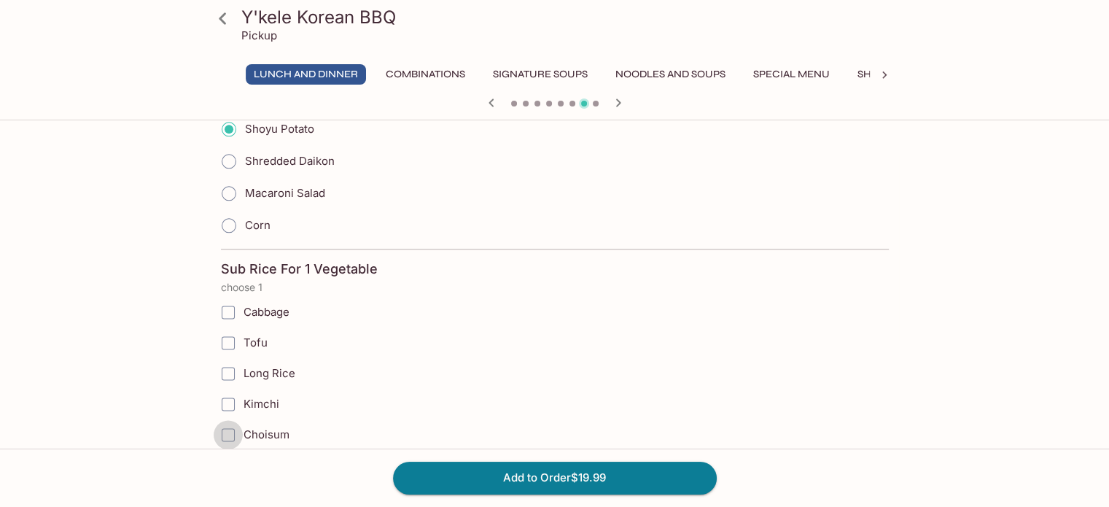
click at [225, 420] on input "Choisum" at bounding box center [228, 434] width 29 height 29
checkbox input "true"
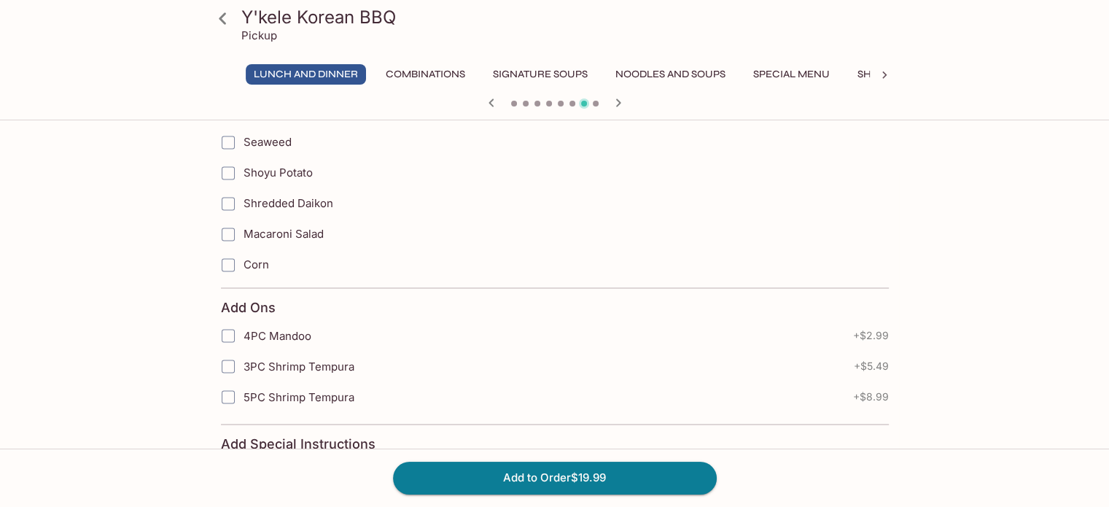
scroll to position [2326, 0]
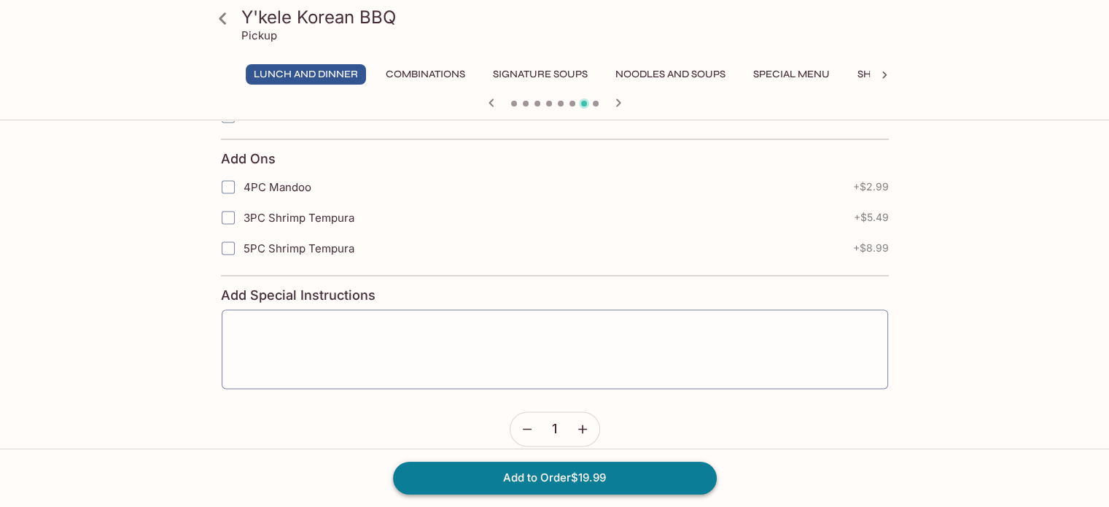
click at [597, 478] on button "Add to Order $19.99" at bounding box center [555, 478] width 324 height 32
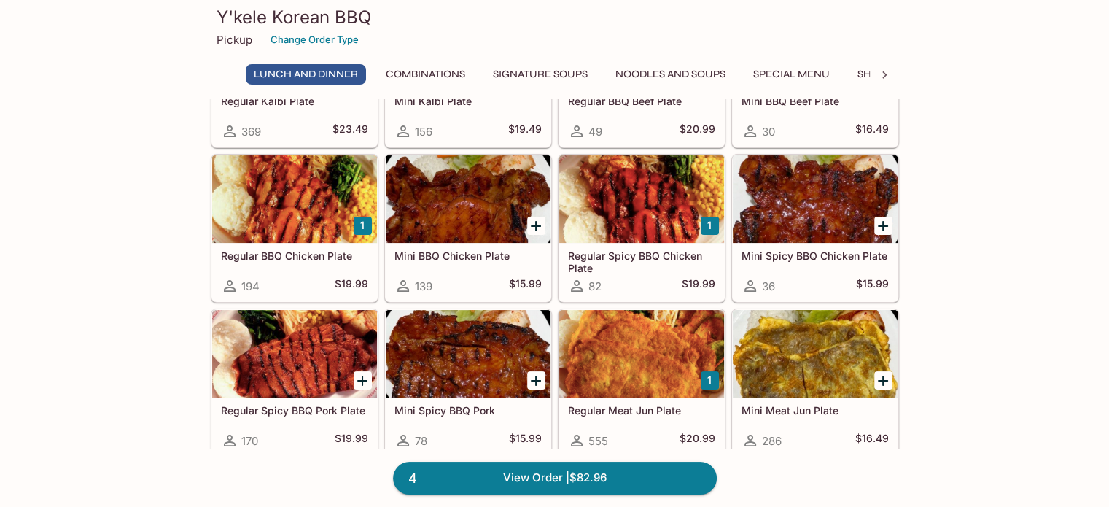
scroll to position [219, 0]
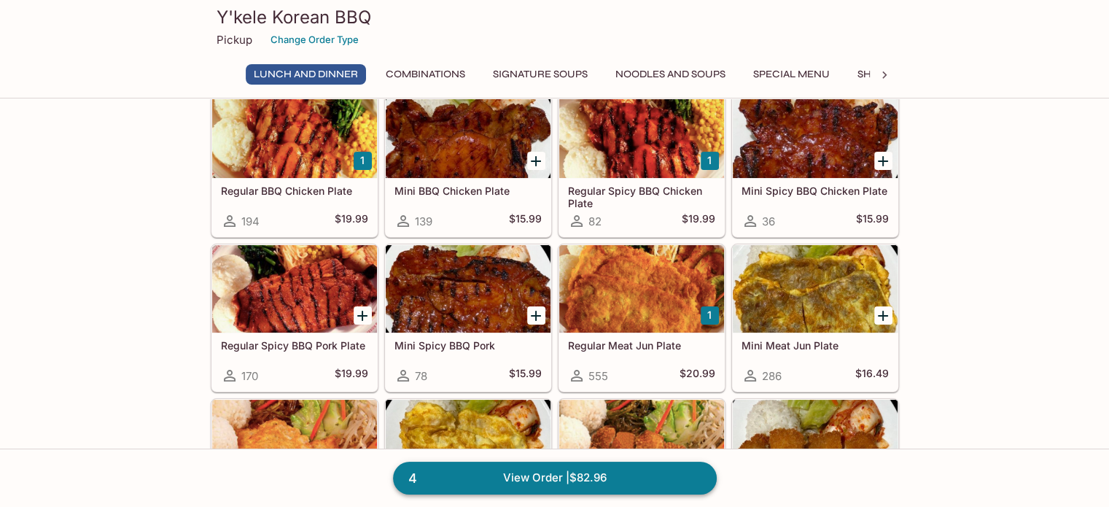
click at [446, 474] on link "4 View Order | $82.96" at bounding box center [555, 478] width 324 height 32
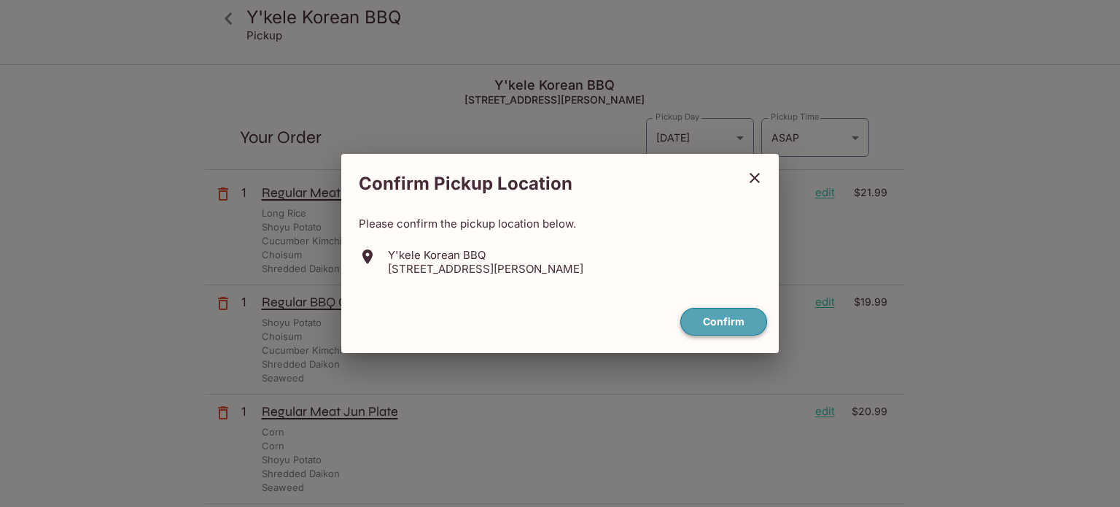
click at [723, 314] on button "Confirm" at bounding box center [723, 322] width 87 height 28
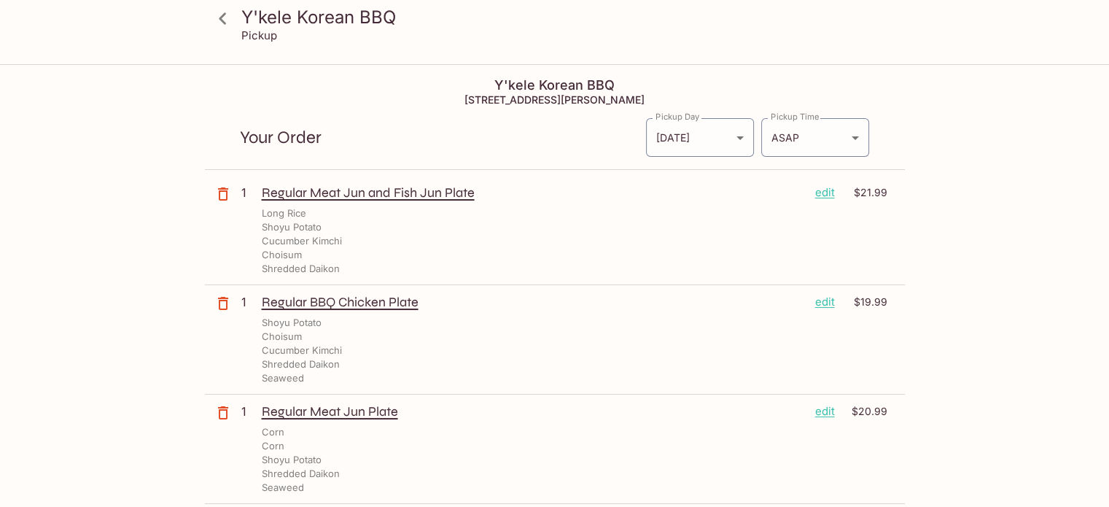
click at [826, 194] on p "edit" at bounding box center [825, 192] width 20 height 16
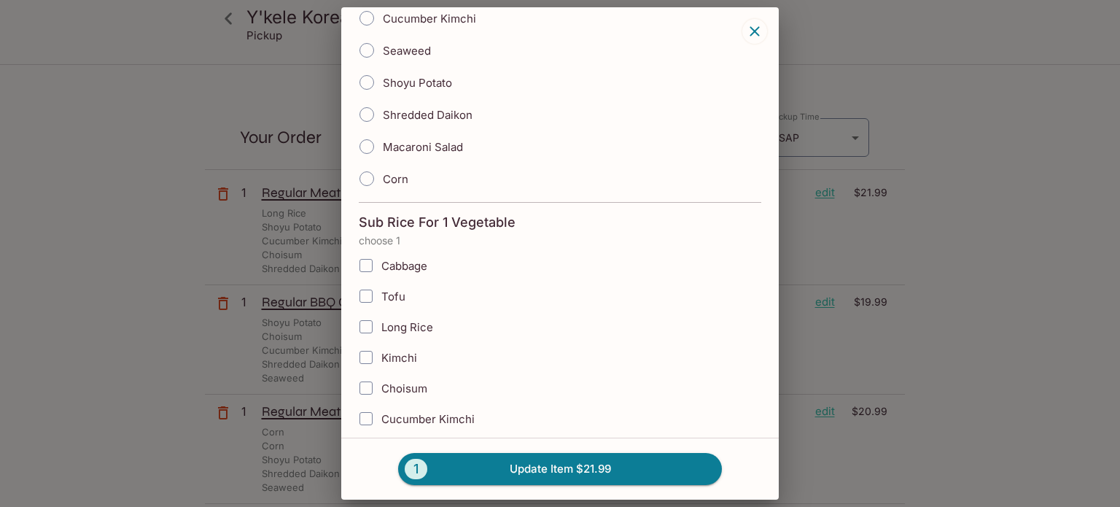
scroll to position [1458, 0]
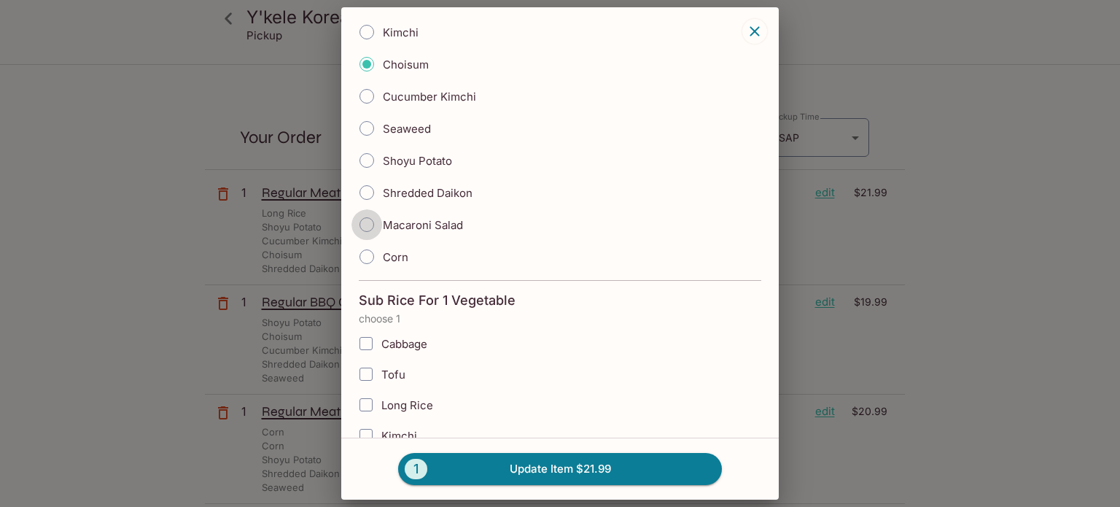
click at [364, 215] on input "Macaroni Salad" at bounding box center [366, 224] width 31 height 31
radio input "true"
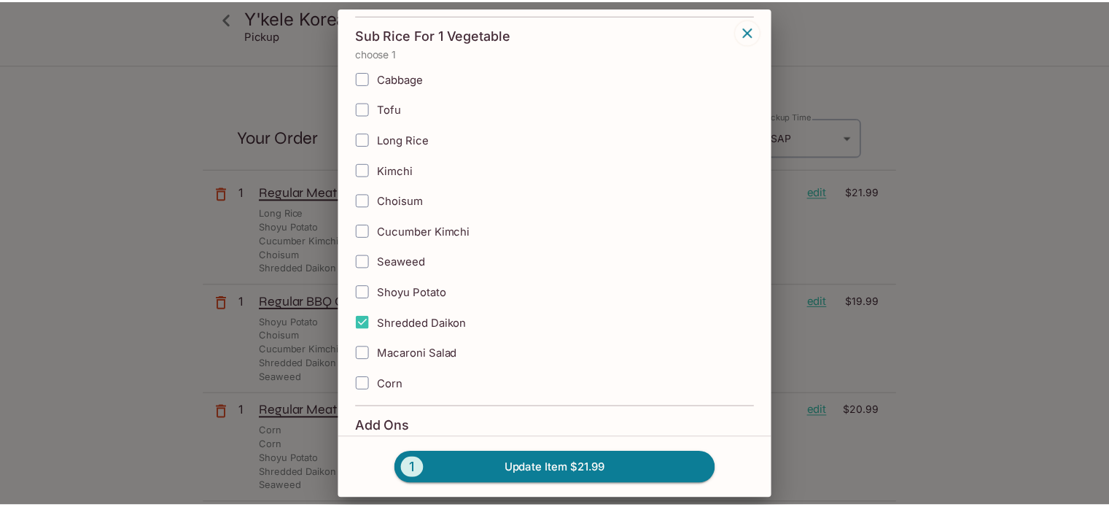
scroll to position [1750, 0]
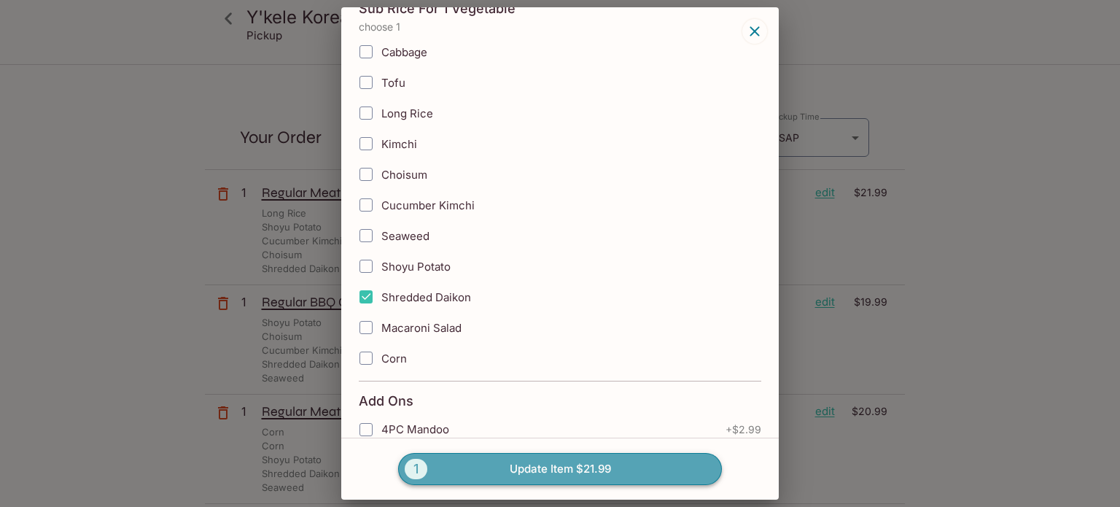
click at [558, 463] on button "1 Update Item $21.99" at bounding box center [560, 469] width 324 height 32
radio input "true"
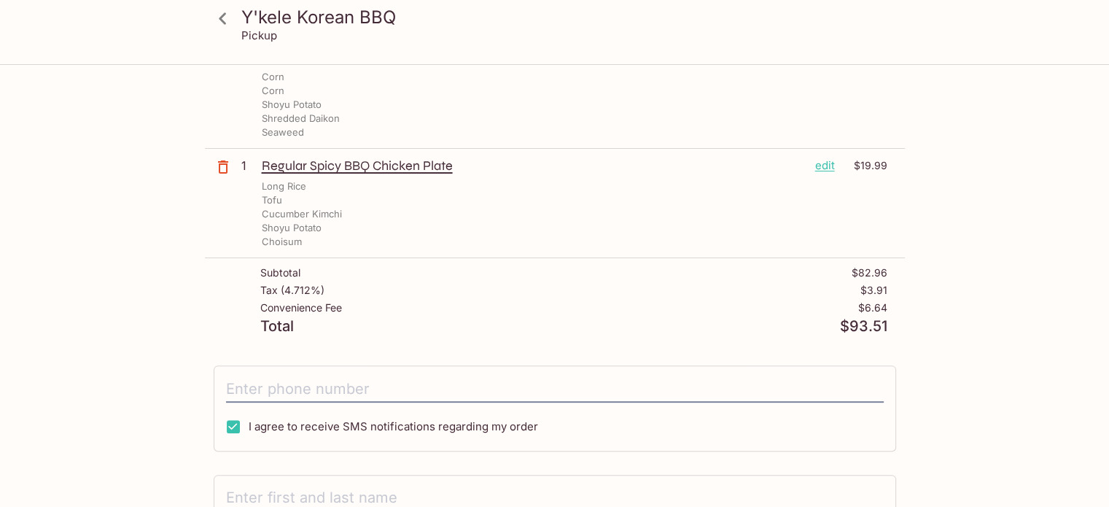
scroll to position [365, 0]
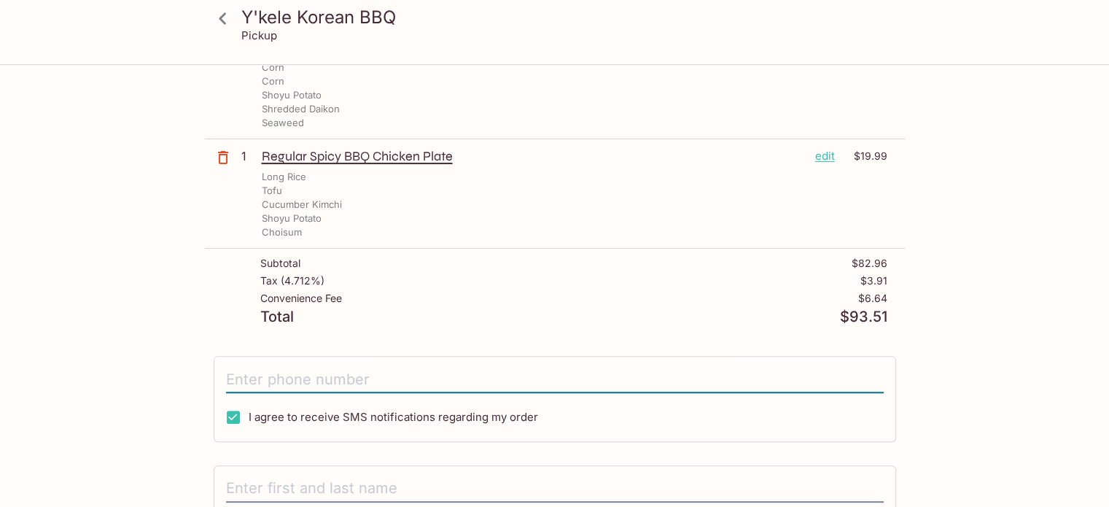
click at [416, 381] on input "tel" at bounding box center [555, 379] width 658 height 28
type input "[PHONE_NUMBER]"
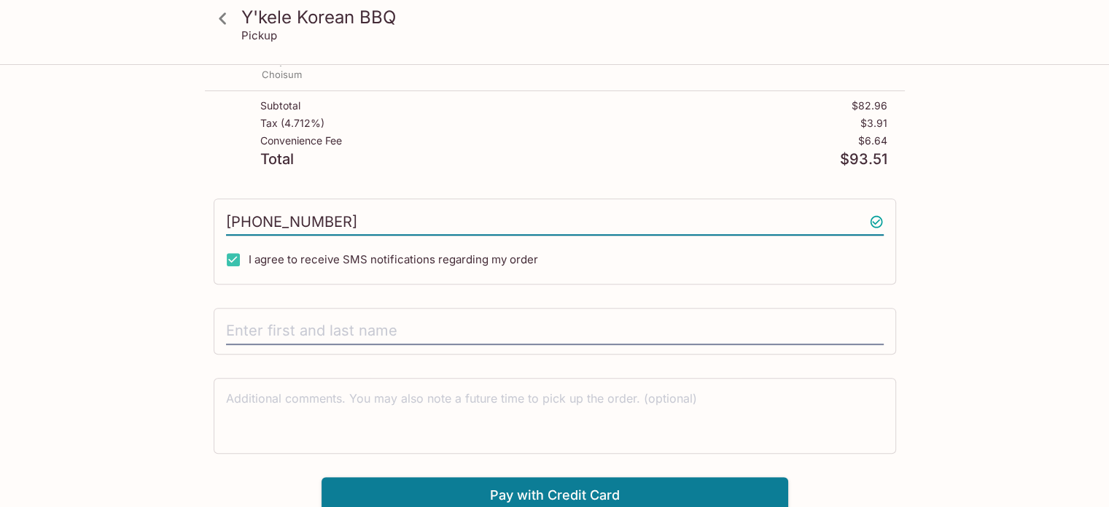
scroll to position [525, 0]
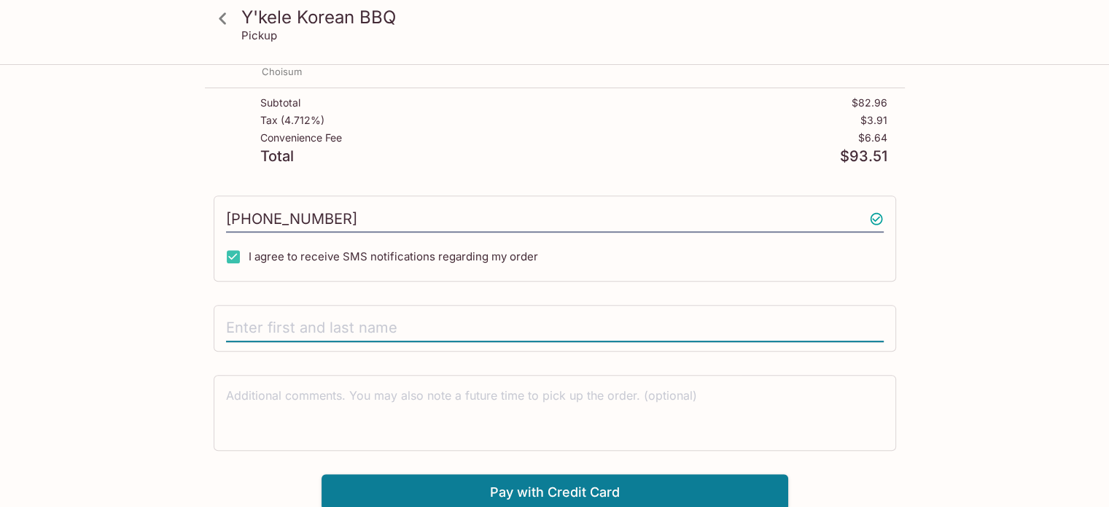
click at [236, 321] on input "text" at bounding box center [555, 328] width 658 height 28
type input "j"
type input "[PERSON_NAME]"
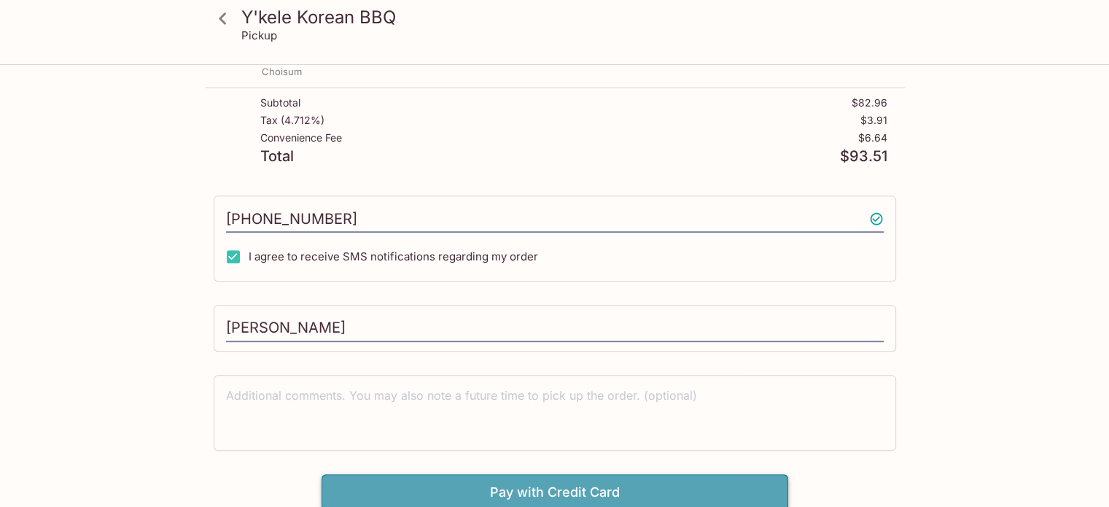
click at [470, 478] on button "Pay with Credit Card" at bounding box center [555, 492] width 467 height 36
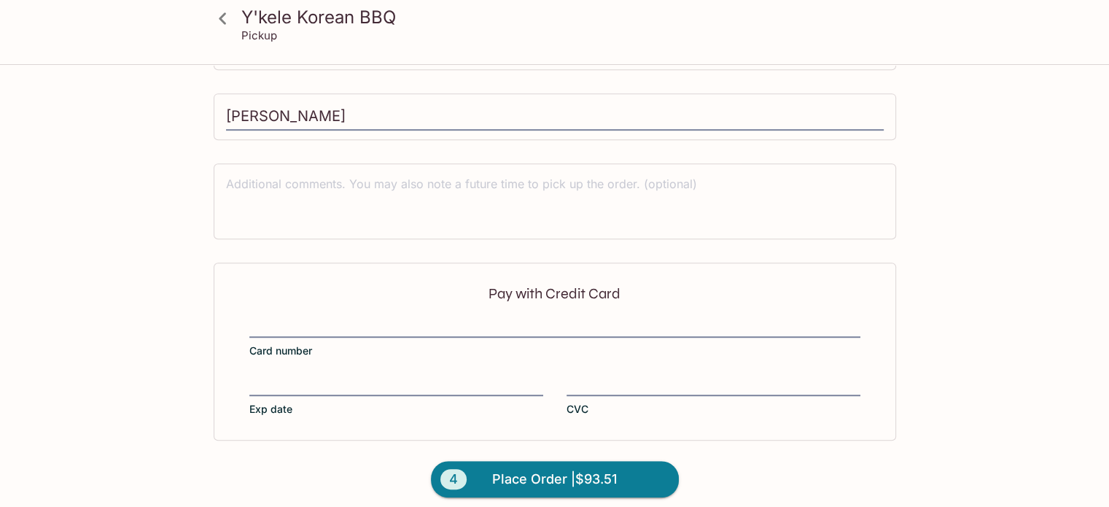
scroll to position [744, 0]
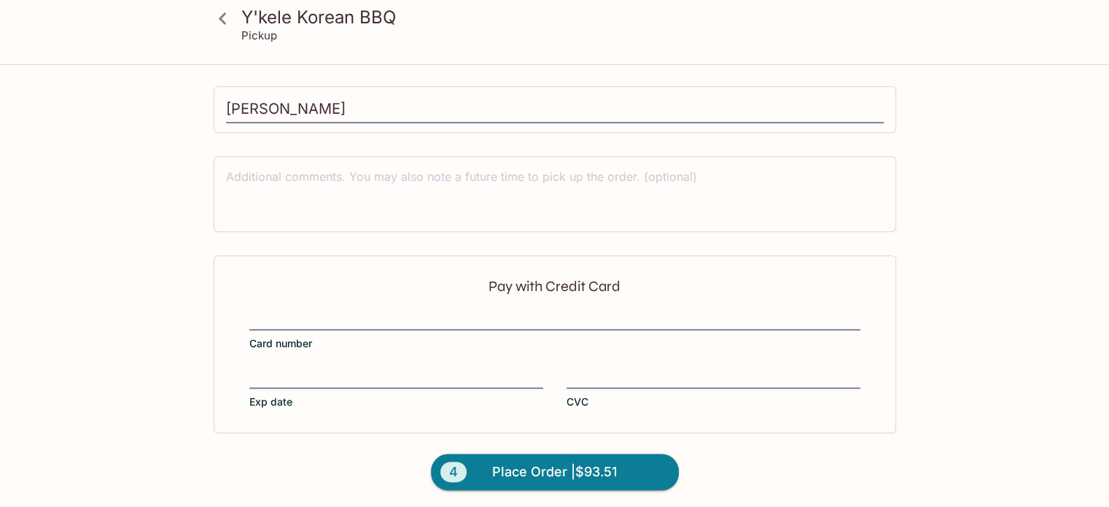
click at [260, 300] on div "Pay with Credit Card Card number Exp date CVC" at bounding box center [555, 344] width 683 height 178
click at [610, 368] on div at bounding box center [714, 378] width 294 height 20
click at [610, 369] on input "CVC" at bounding box center [714, 369] width 294 height 1
click at [532, 460] on span "Place Order | $93.51" at bounding box center [554, 471] width 125 height 23
